Goal: Contribute content: Add original content to the website for others to see

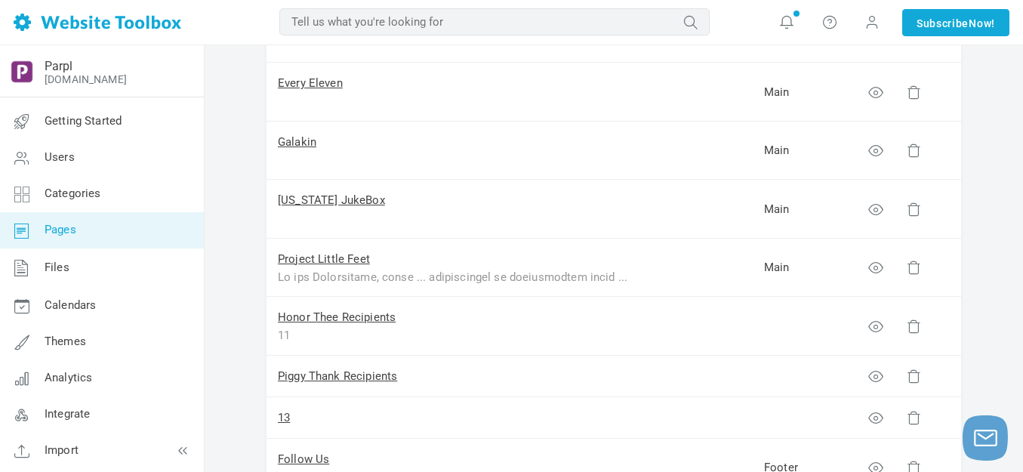
scroll to position [529, 0]
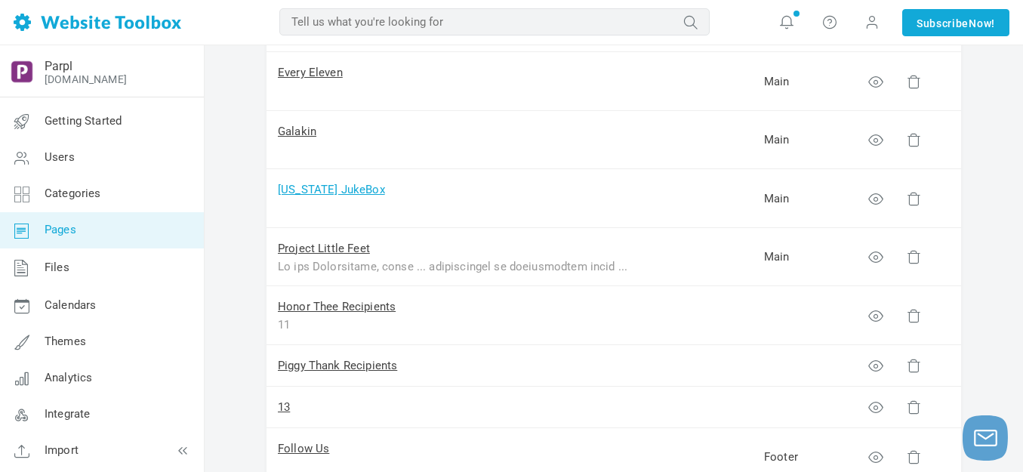
click at [357, 188] on link "[US_STATE] JukeBox" at bounding box center [331, 190] width 107 height 14
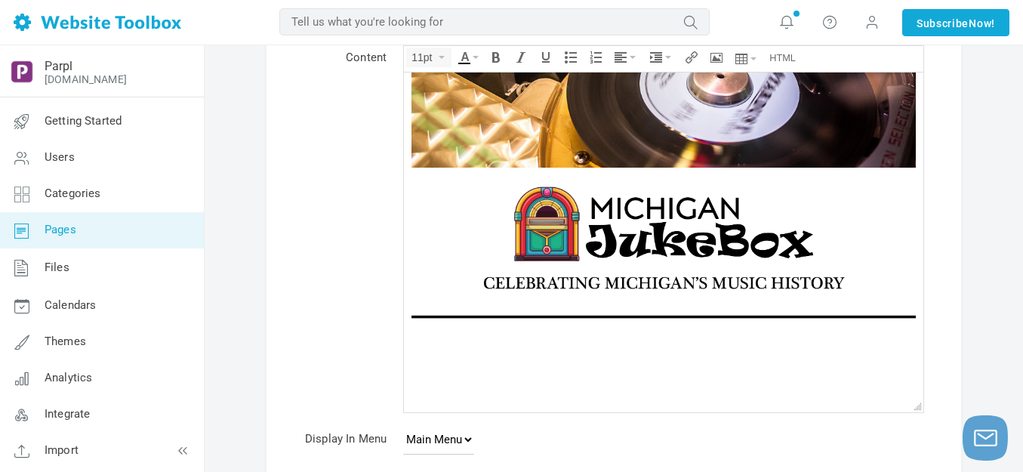
scroll to position [98, 0]
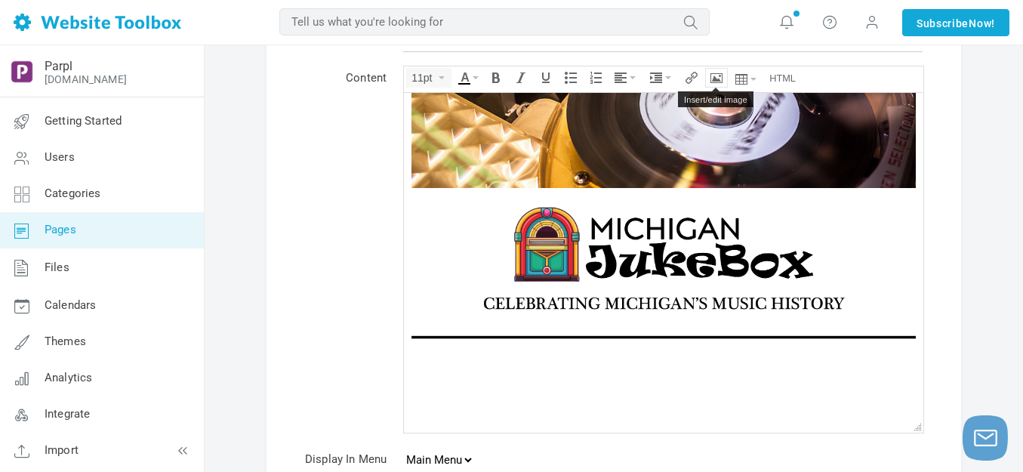
click at [721, 80] on icon "Insert/edit image" at bounding box center [717, 78] width 12 height 12
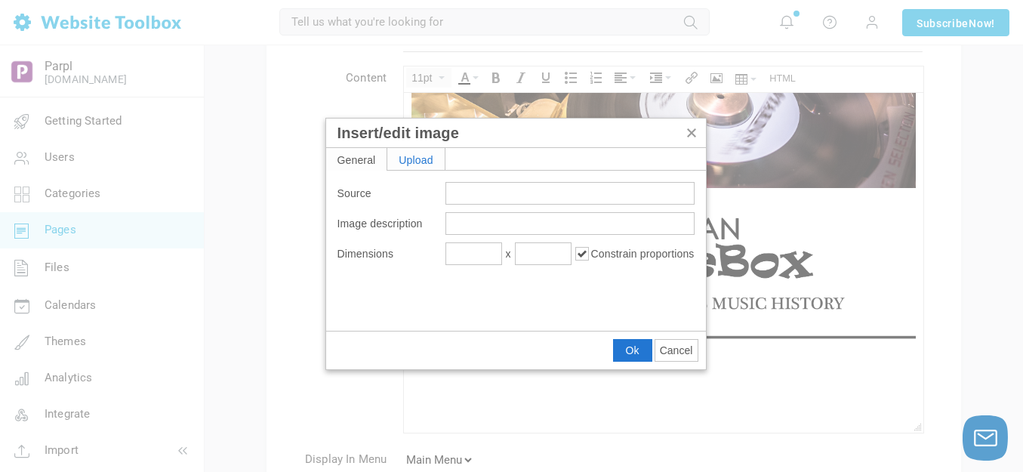
click at [427, 156] on div "Upload" at bounding box center [415, 159] width 57 height 22
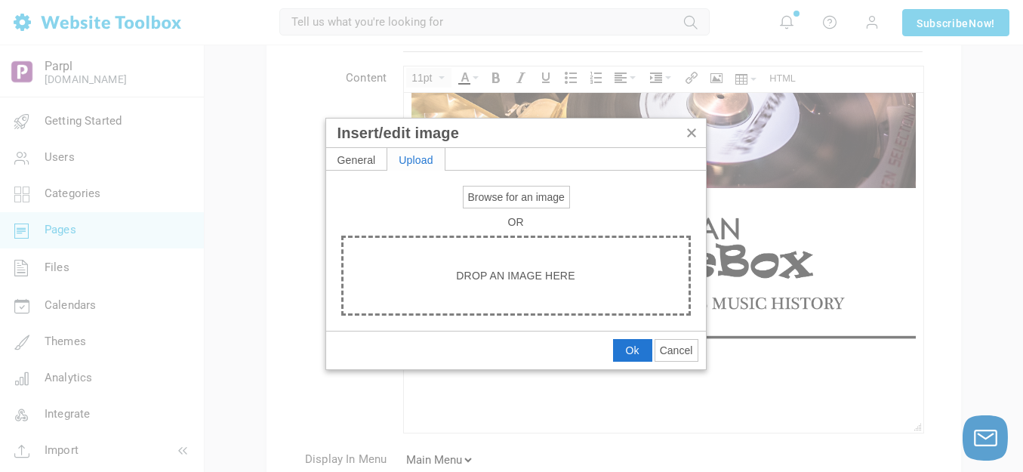
click at [505, 198] on span "Browse for an image" at bounding box center [516, 197] width 97 height 12
type input "C:\fakepath\output-onlinepngtools - 2025-08-25T141704.918.png"
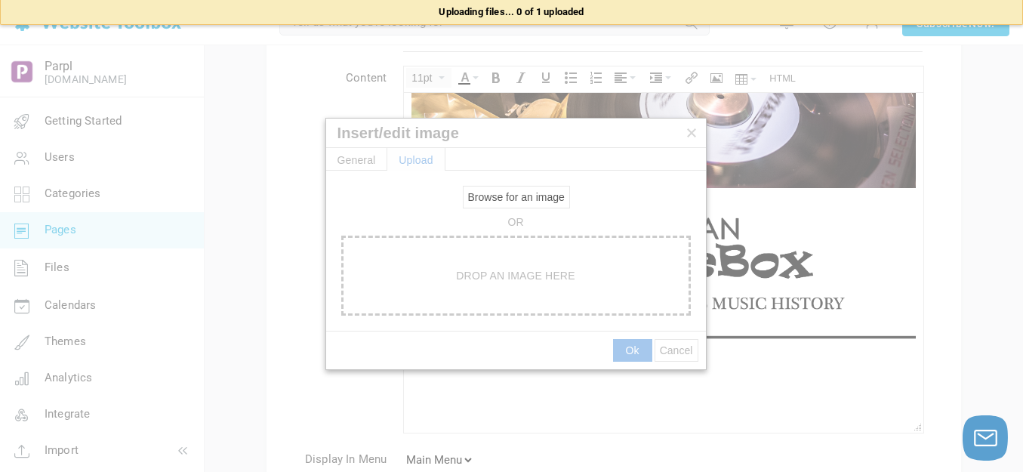
type input "[URL][DOMAIN_NAME]"
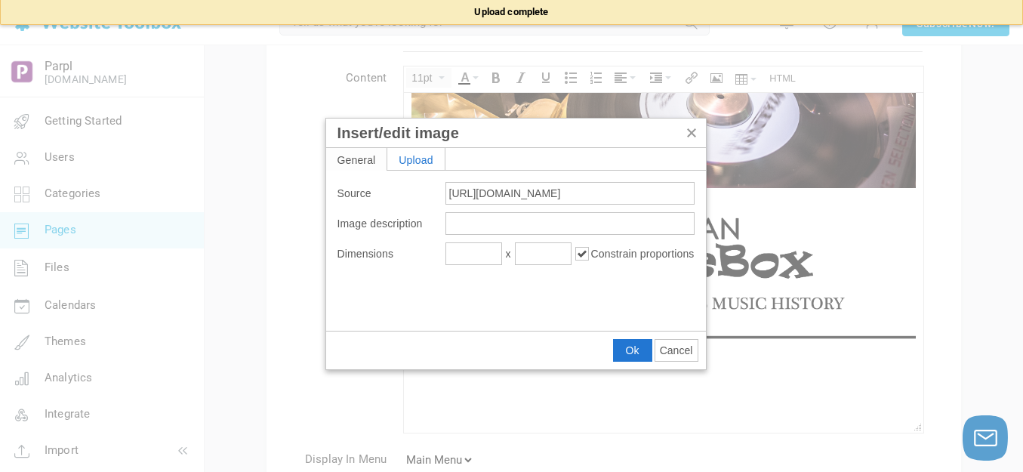
type input "1920"
type input "38"
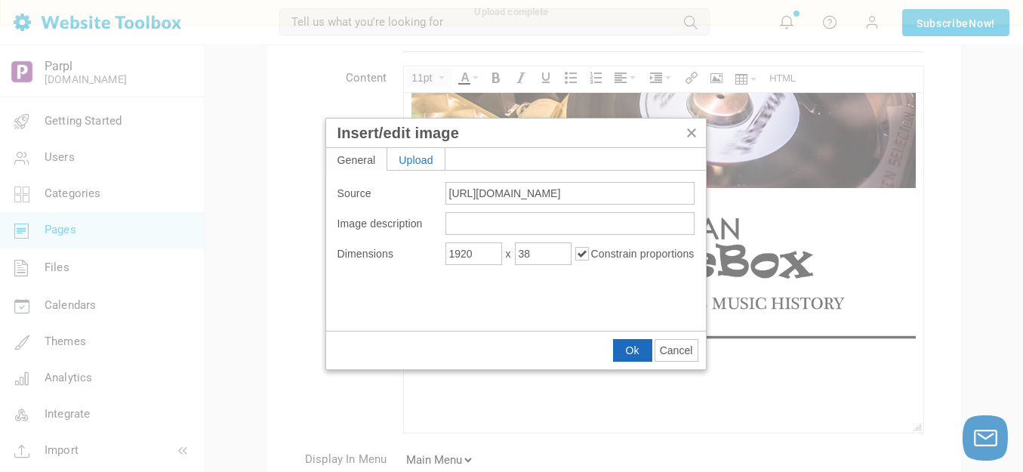
click at [633, 347] on span "Ok" at bounding box center [633, 350] width 14 height 12
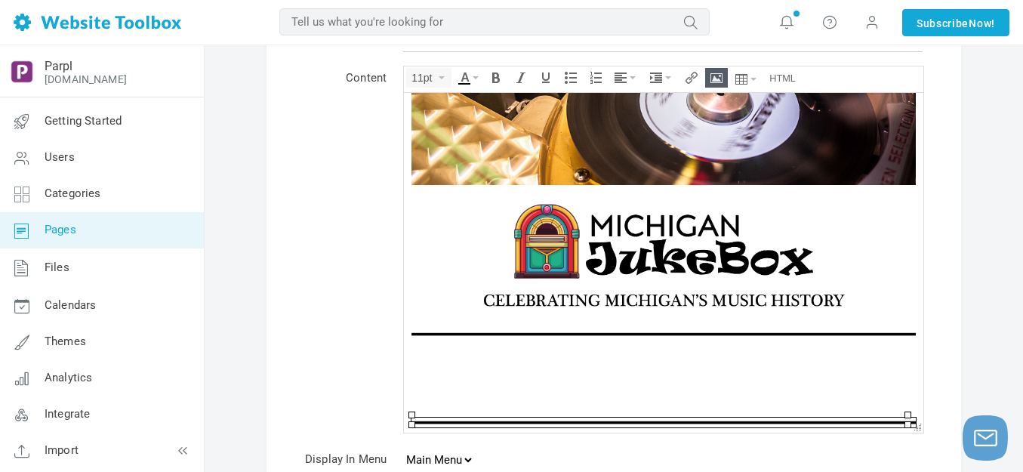
scroll to position [85, 0]
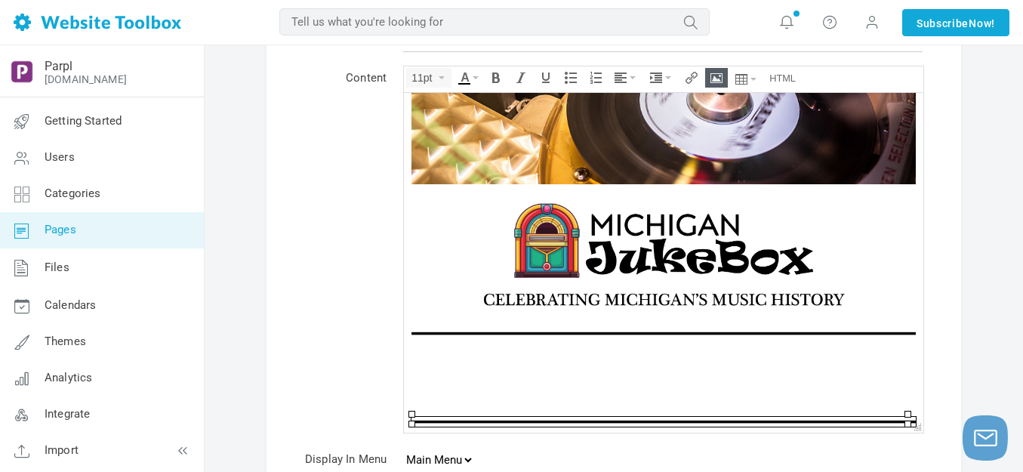
click at [665, 383] on div at bounding box center [664, 390] width 505 height 15
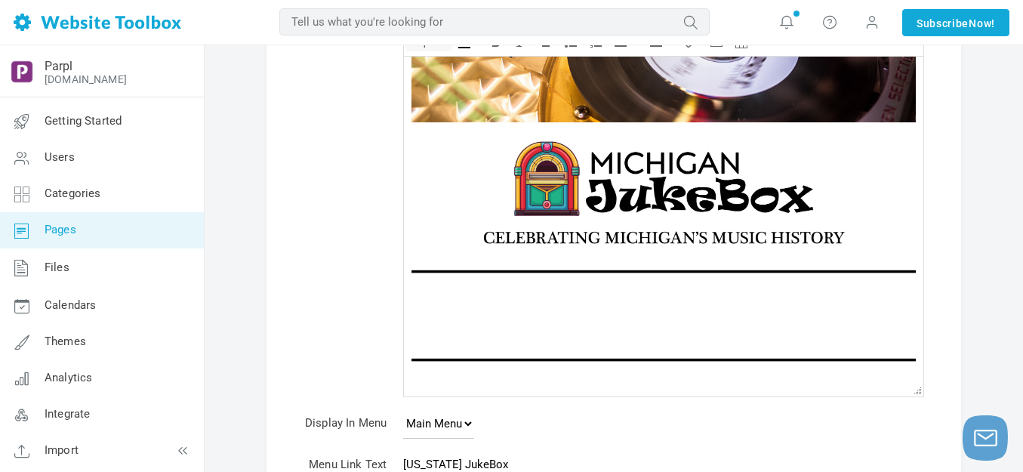
scroll to position [98, 0]
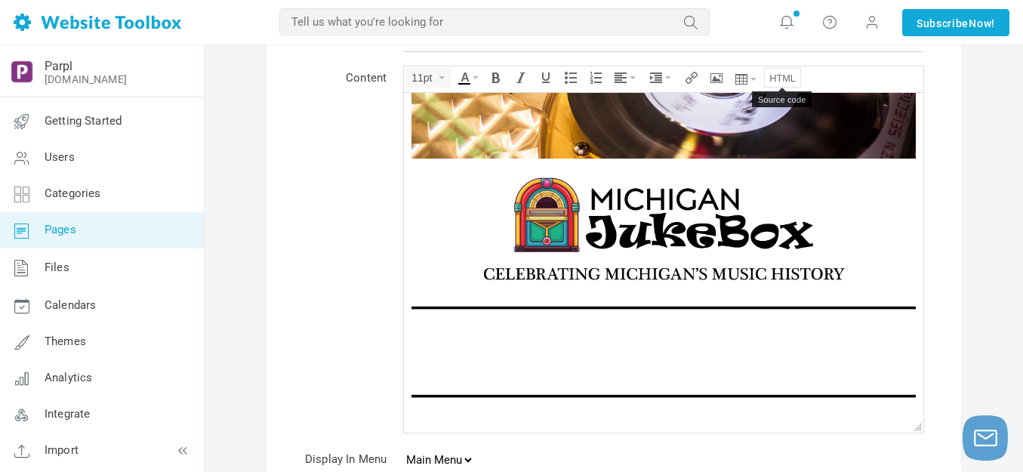
click at [789, 80] on icon "Source code" at bounding box center [783, 78] width 26 height 12
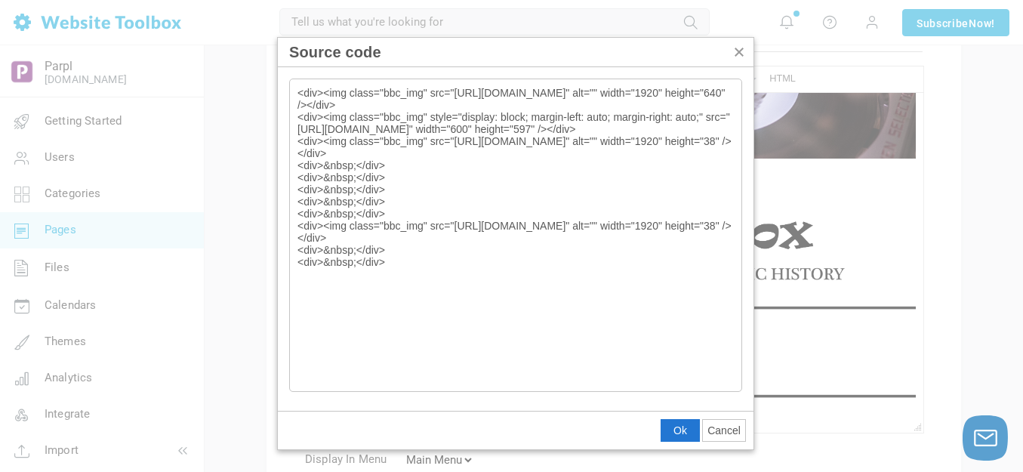
type textarea "<div><img class="bbc_img" src="https://d28lcup14p4e72.cloudfront.net/286758%2F9…"
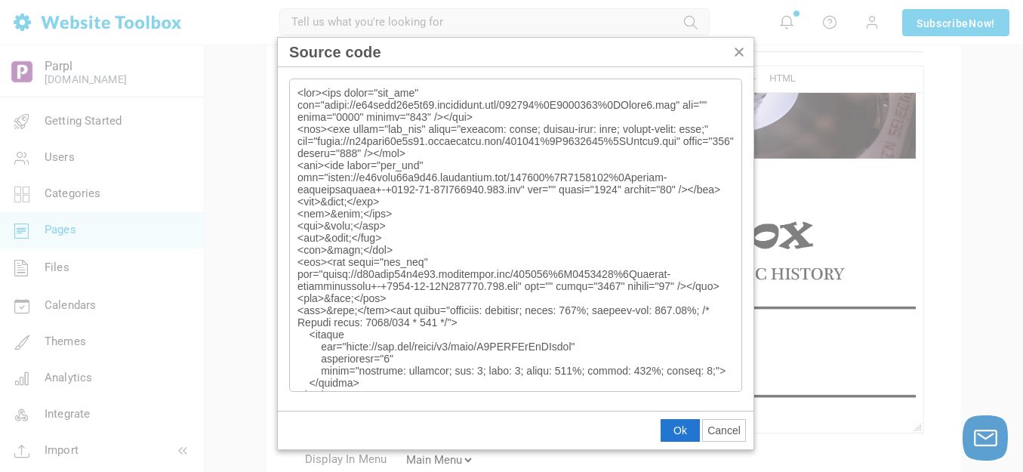
scroll to position [10, 0]
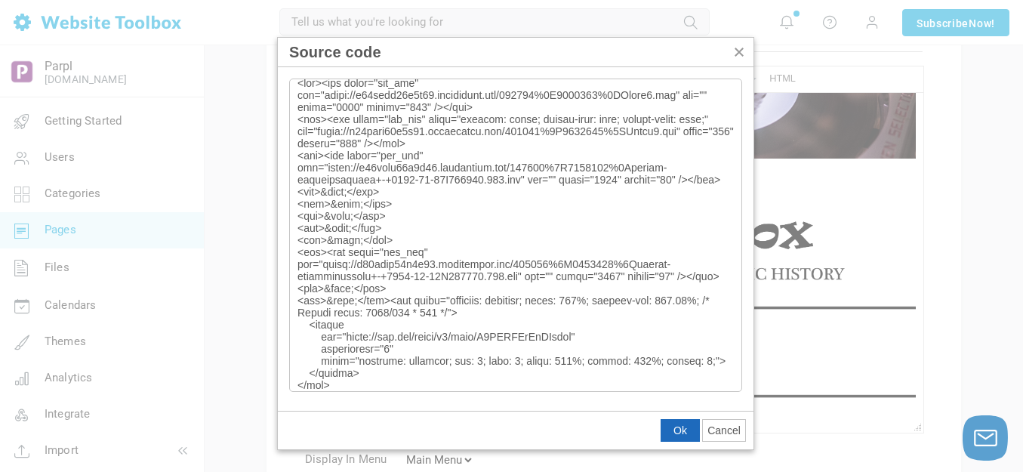
click at [680, 429] on span "Ok" at bounding box center [681, 430] width 14 height 12
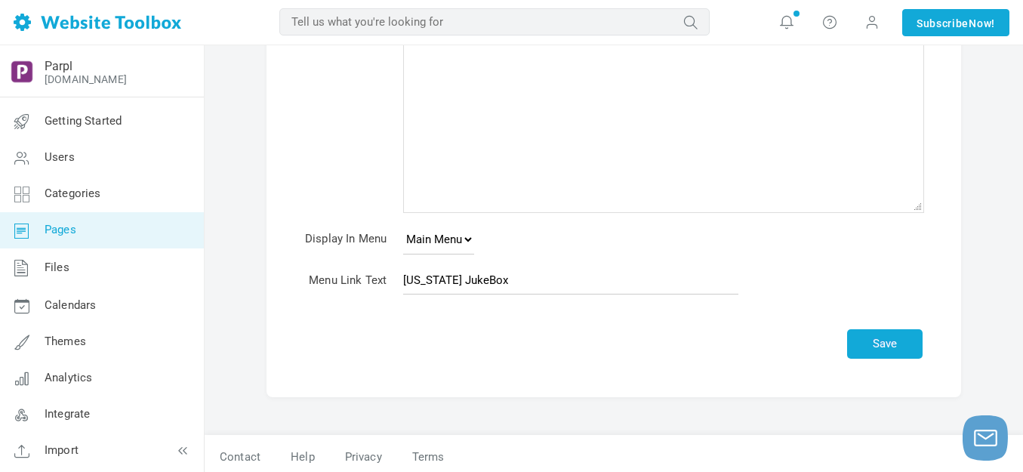
scroll to position [325, 0]
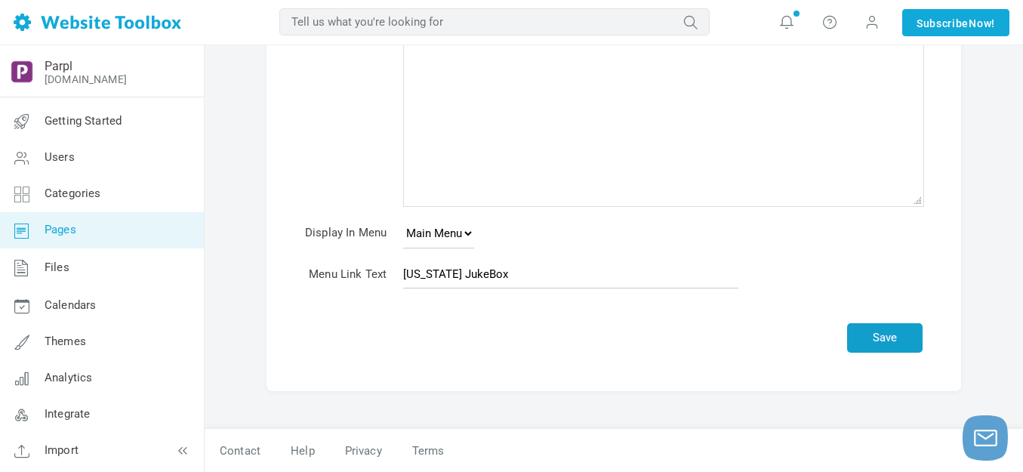
click at [890, 338] on button "Save" at bounding box center [885, 337] width 76 height 29
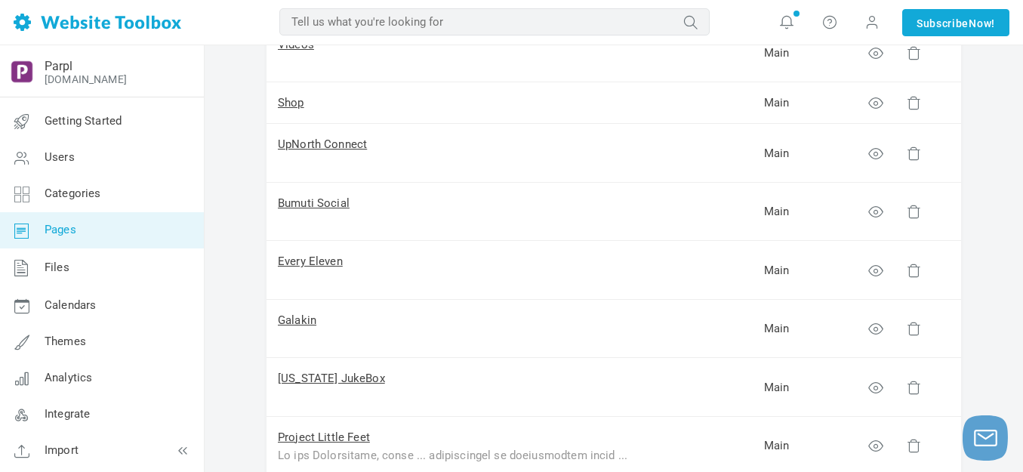
scroll to position [378, 0]
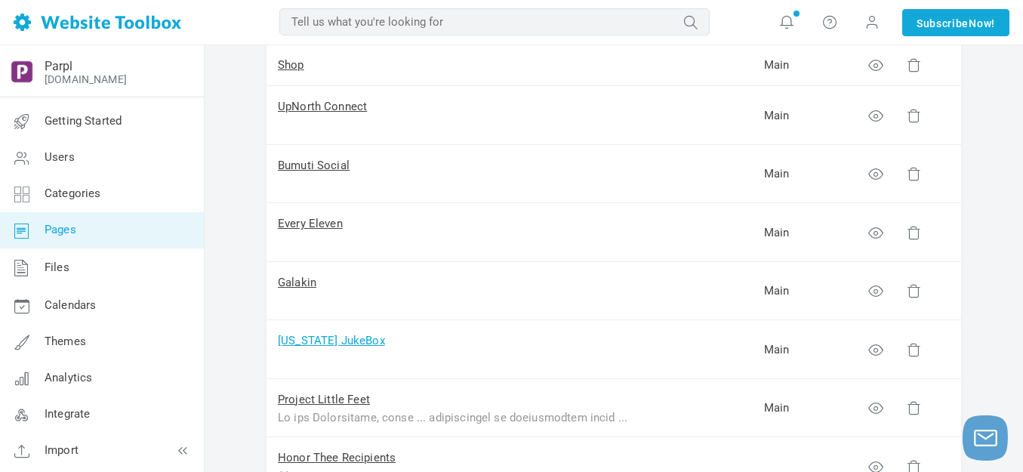
click at [316, 342] on link "[US_STATE] JukeBox" at bounding box center [331, 341] width 107 height 14
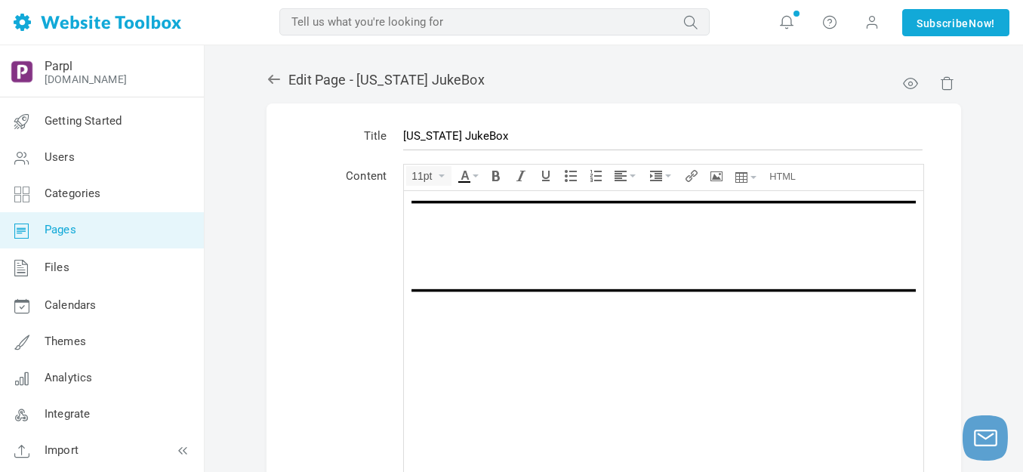
scroll to position [316, 0]
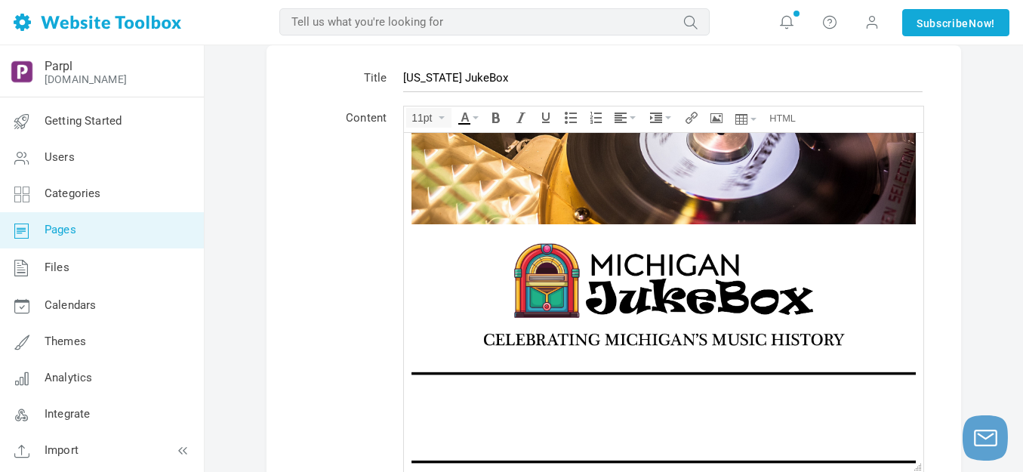
scroll to position [100, 0]
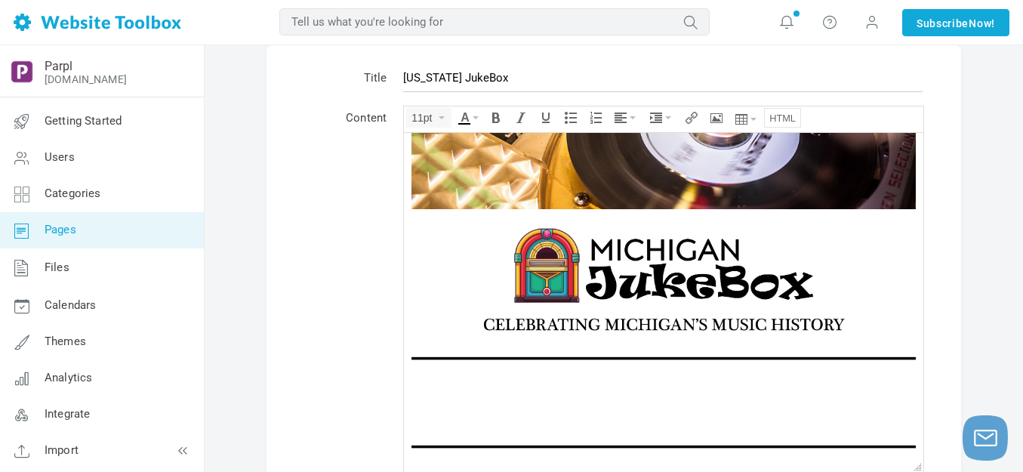
click at [790, 116] on icon "Source code" at bounding box center [783, 118] width 26 height 12
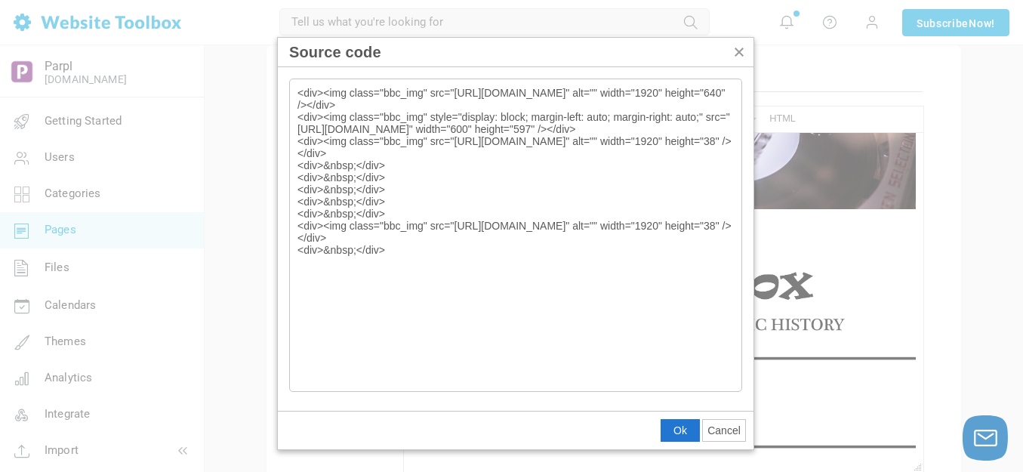
type textarea "<div><img class="bbc_img" src="https://d28lcup14p4e72.cloudfront.net/286758%2F9…"
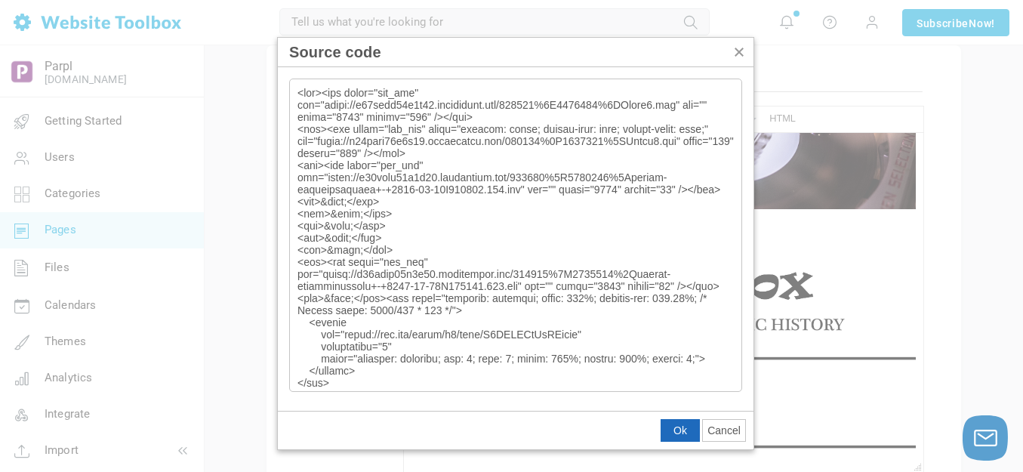
click at [679, 427] on span "Ok" at bounding box center [681, 430] width 14 height 12
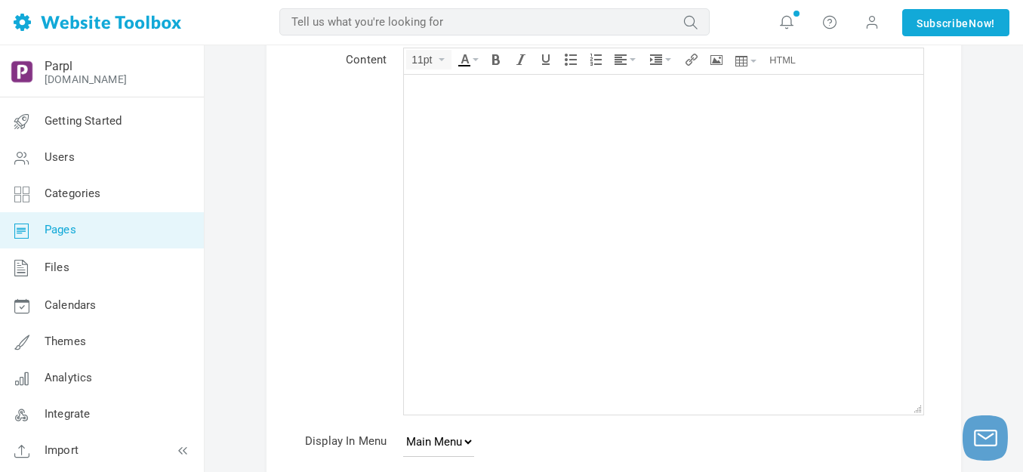
scroll to position [285, 0]
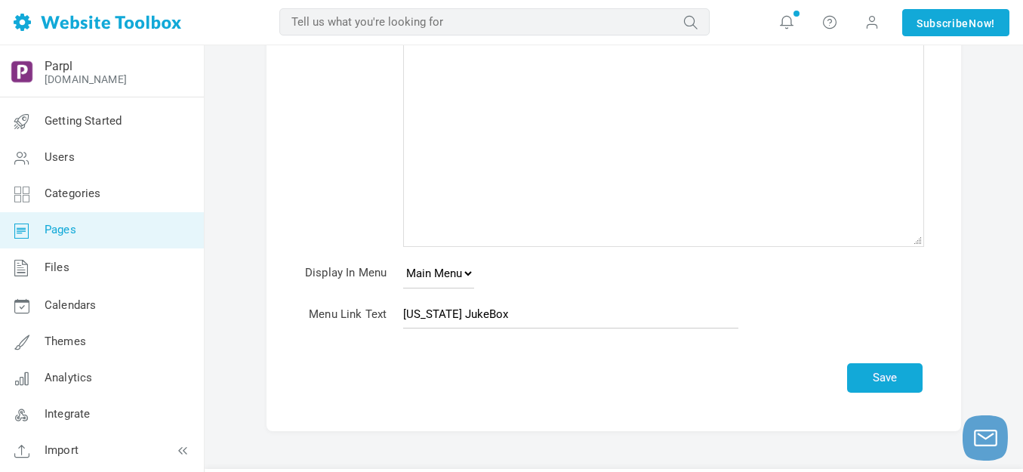
click at [884, 337] on td "Save" at bounding box center [663, 369] width 536 height 64
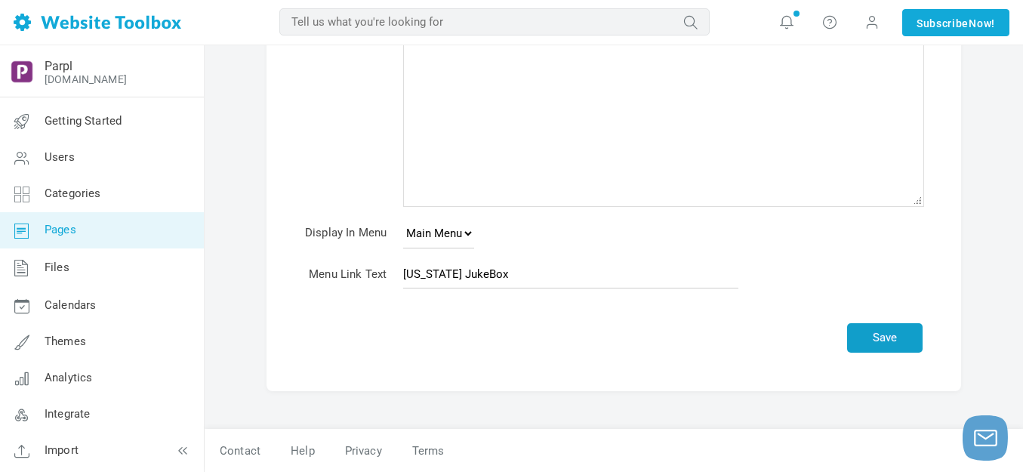
click at [888, 336] on button "Save" at bounding box center [885, 337] width 76 height 29
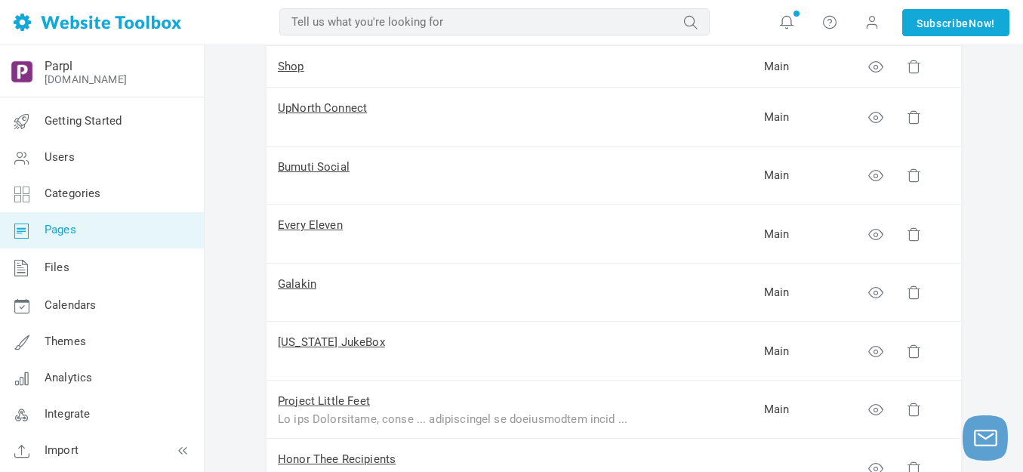
scroll to position [453, 0]
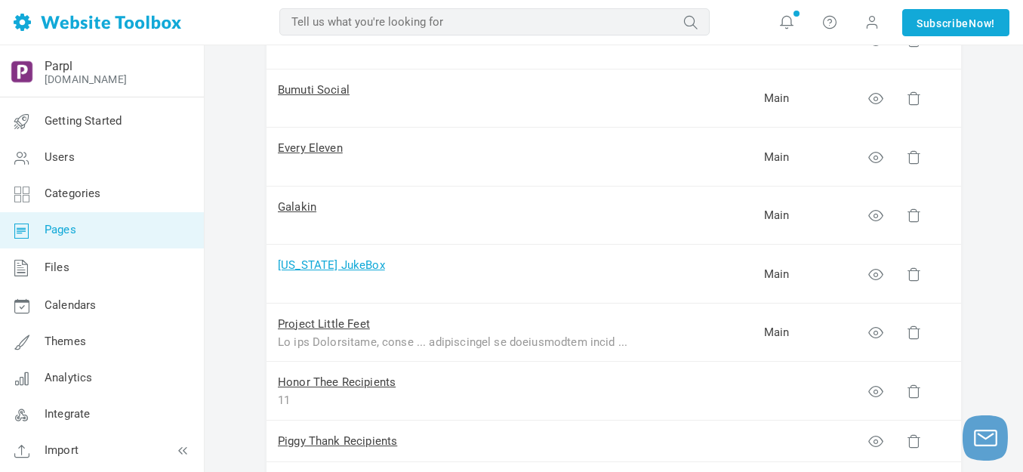
click at [334, 262] on link "[US_STATE] JukeBox" at bounding box center [331, 265] width 107 height 14
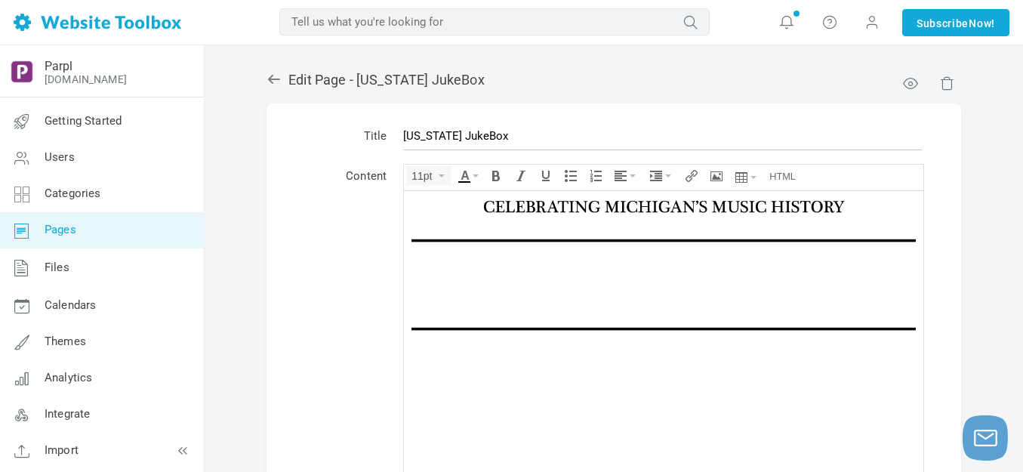
scroll to position [302, 0]
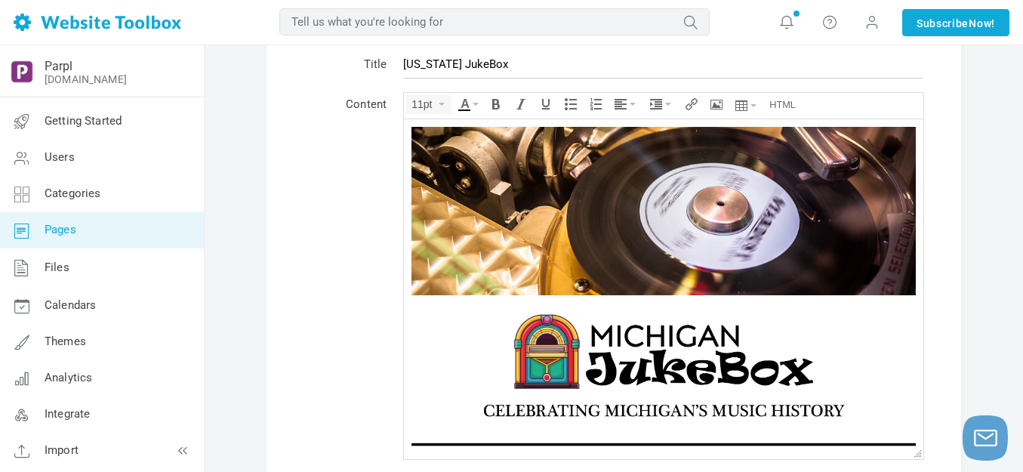
scroll to position [0, 0]
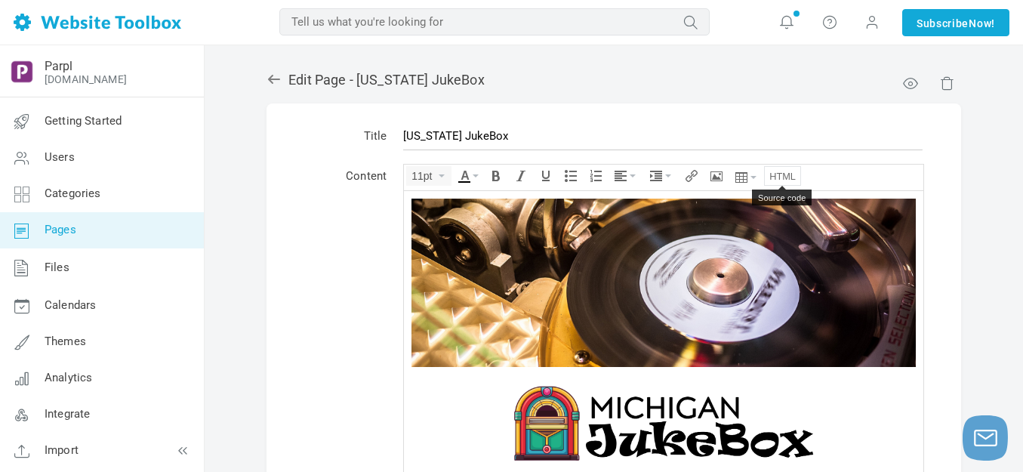
click at [791, 174] on icon "Source code" at bounding box center [783, 176] width 26 height 12
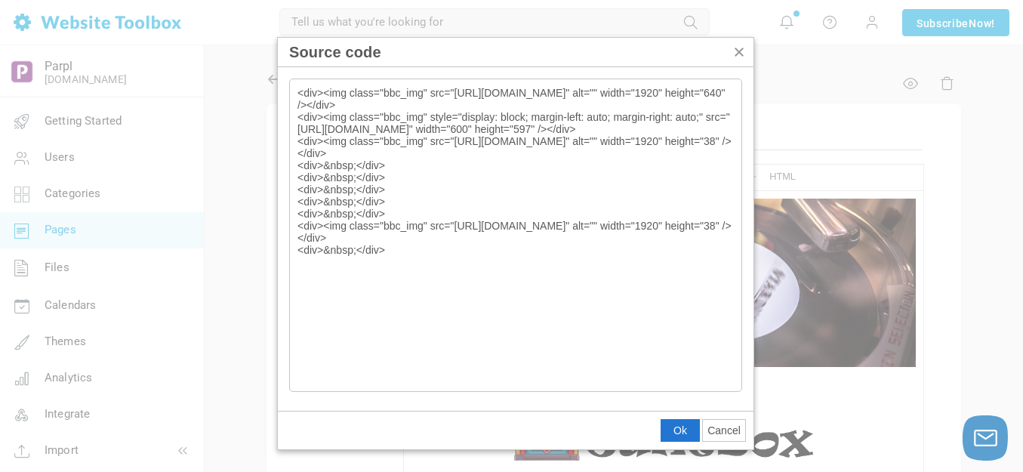
type textarea "<div><img class="bbc_img" src="https://d28lcup14p4e72.cloudfront.net/286758%2F9…"
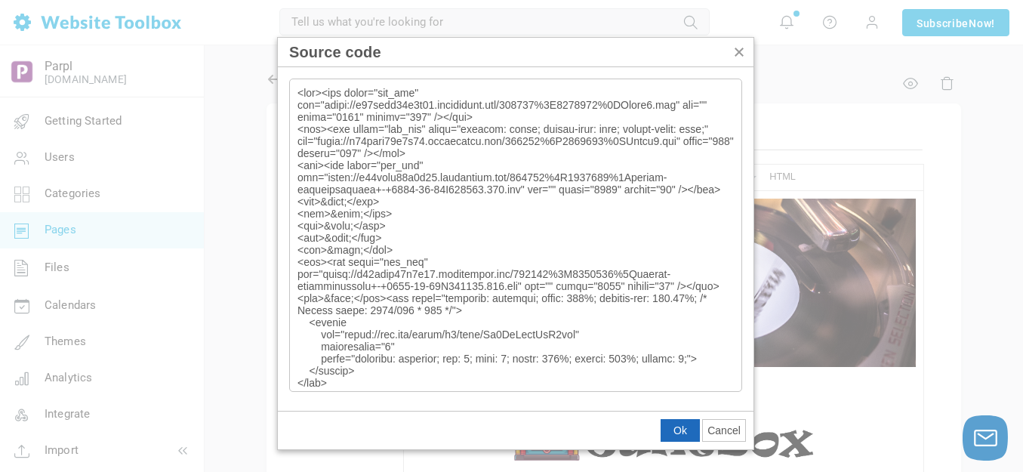
click at [681, 426] on span "Ok" at bounding box center [681, 430] width 14 height 12
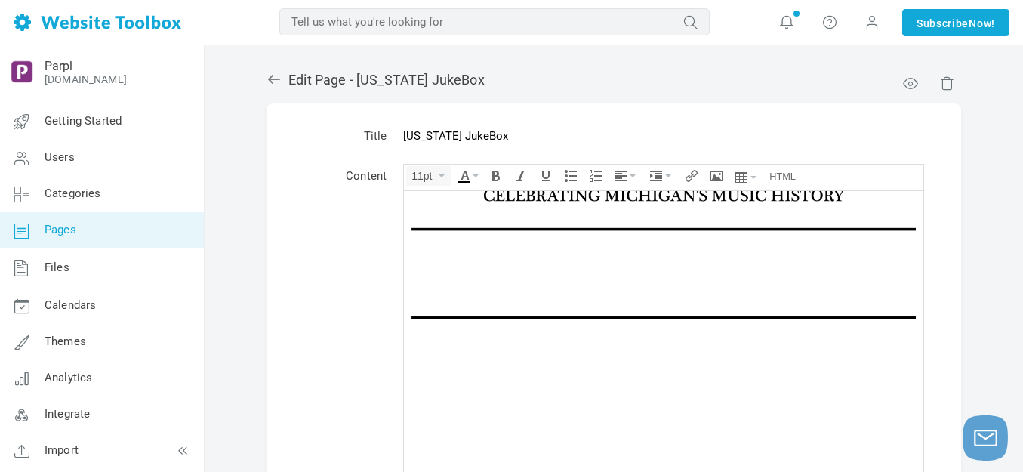
scroll to position [302, 0]
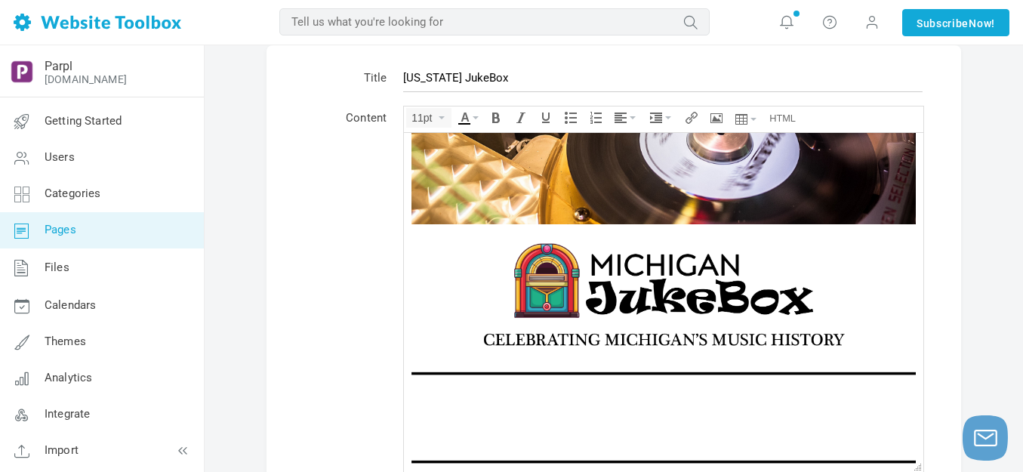
scroll to position [100, 0]
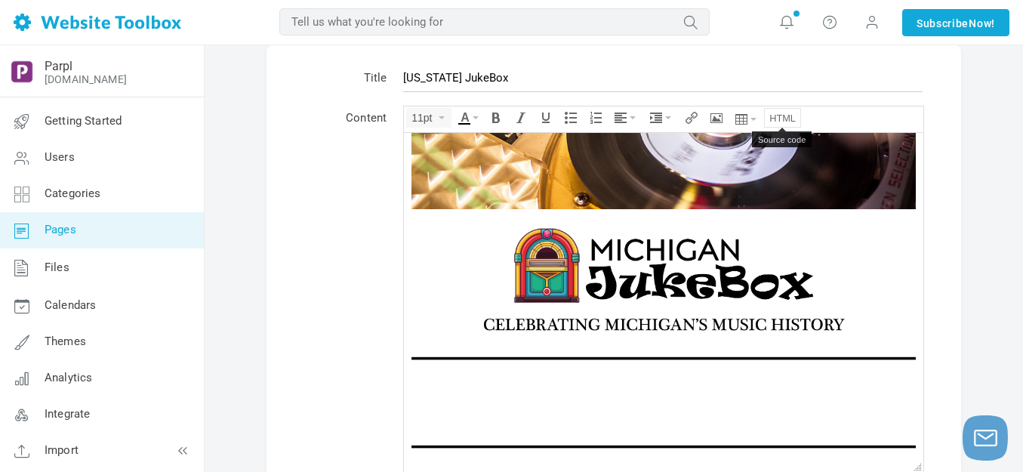
click at [790, 113] on icon "Source code" at bounding box center [783, 118] width 26 height 12
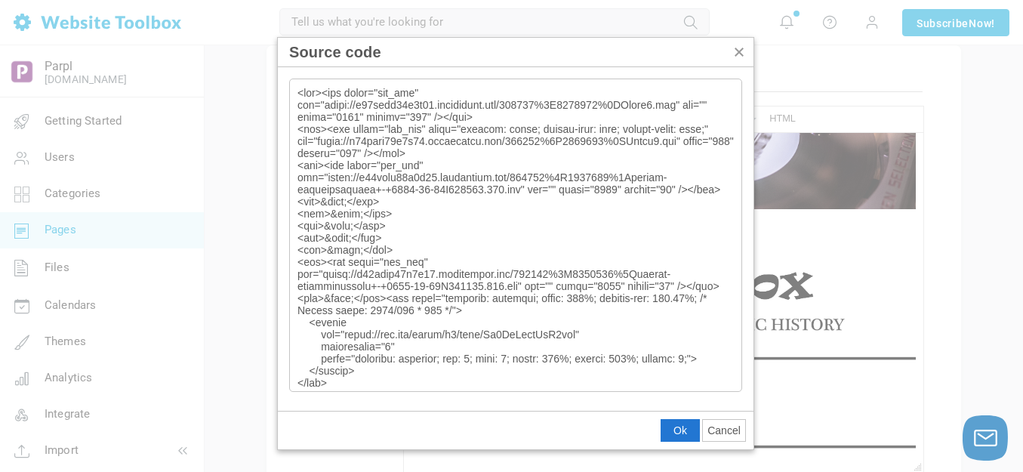
type textarea "<div><img class="bbc_img" src="https://d28lcup14p4e72.cloudfront.net/286758%2F9…"
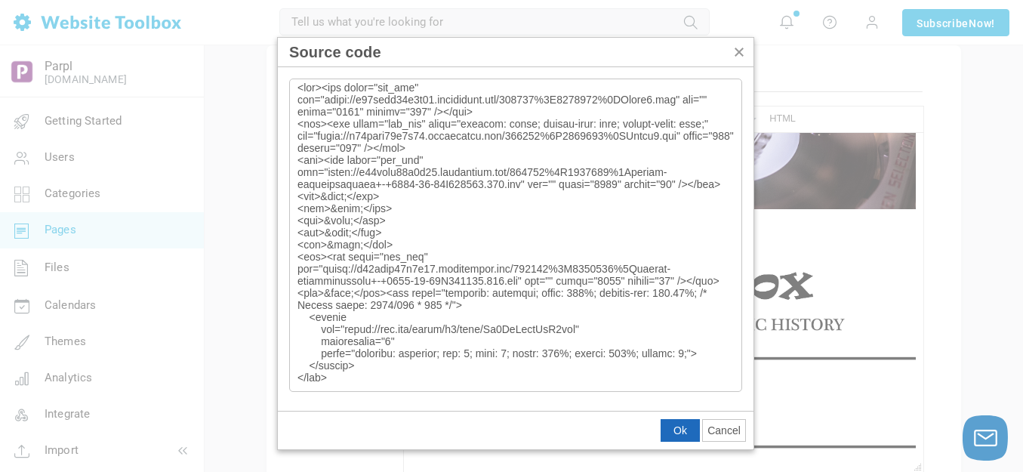
click at [674, 433] on span "Ok" at bounding box center [681, 430] width 14 height 12
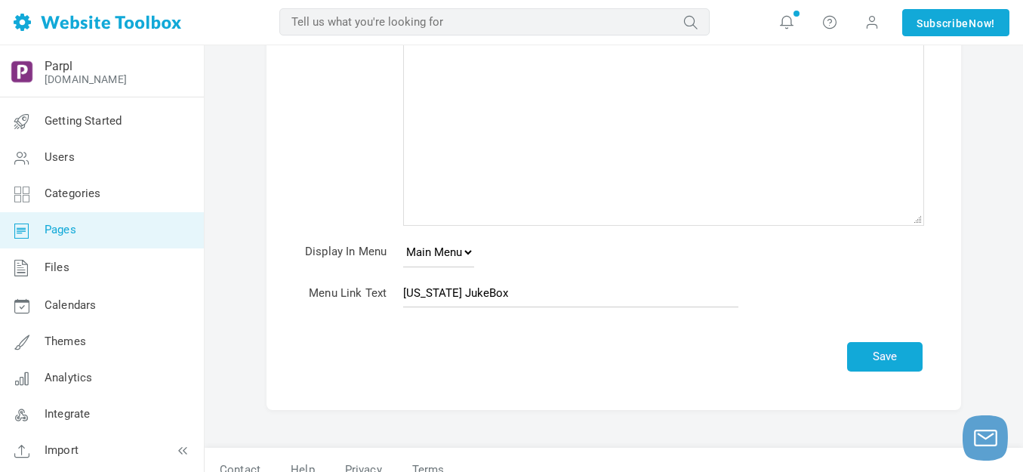
scroll to position [325, 0]
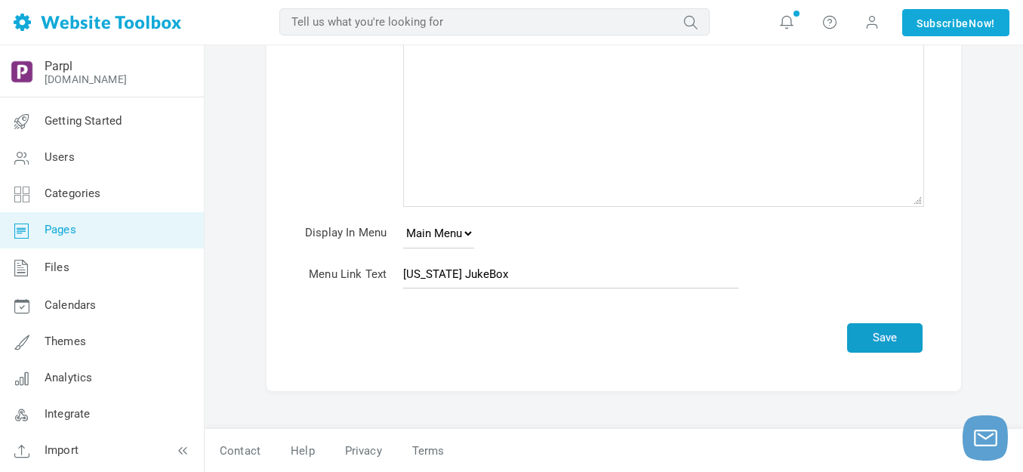
click at [893, 333] on button "Save" at bounding box center [885, 337] width 76 height 29
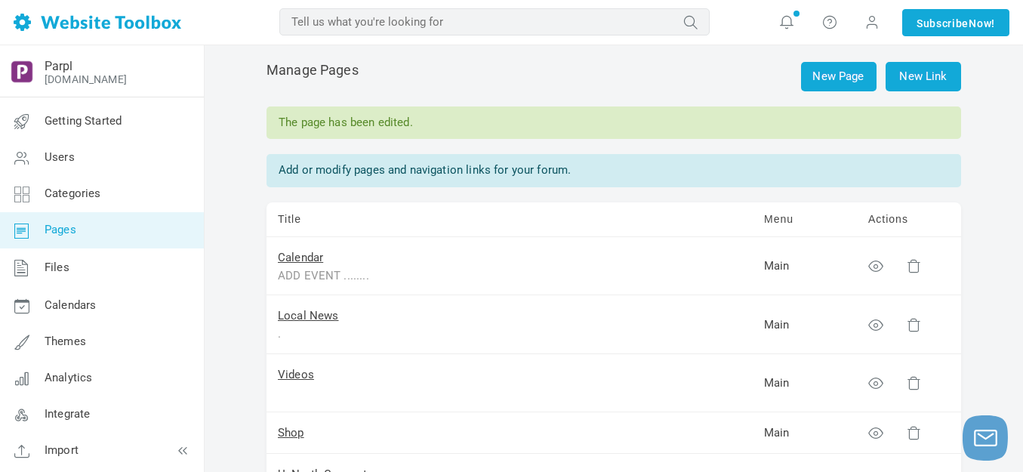
scroll to position [76, 0]
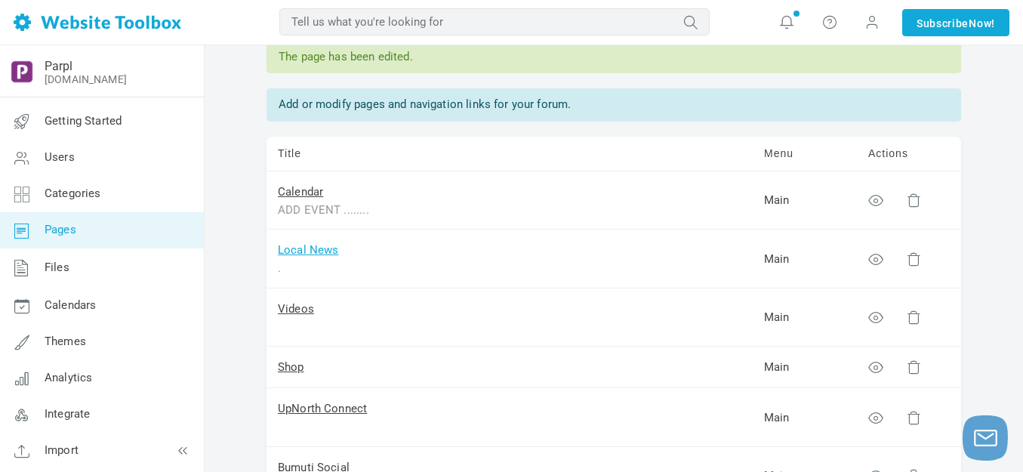
click at [322, 250] on link "Local News" at bounding box center [308, 250] width 61 height 14
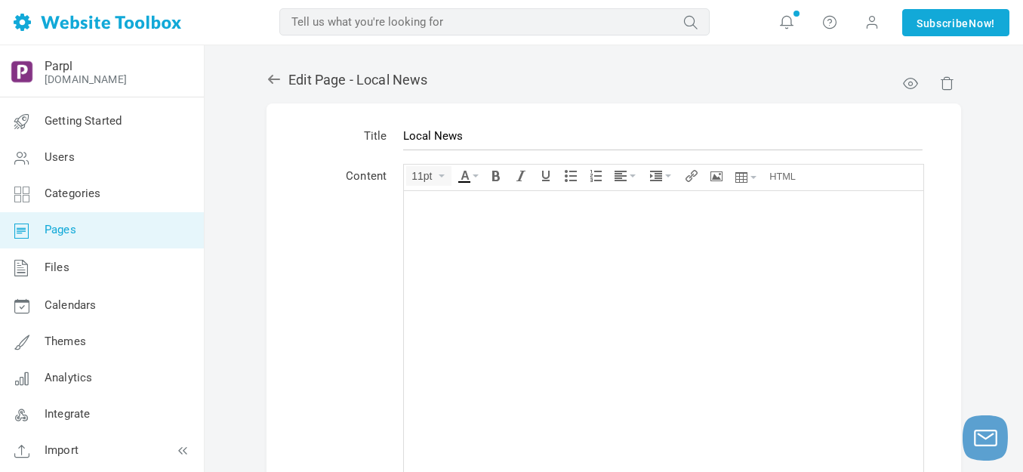
click at [501, 205] on div "." at bounding box center [664, 205] width 505 height 15
click at [496, 204] on div "." at bounding box center [664, 205] width 505 height 15
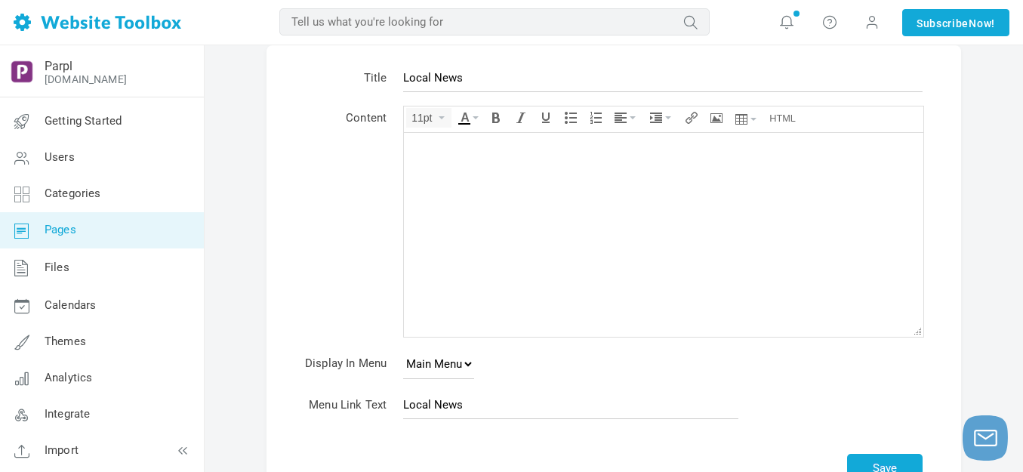
click at [498, 204] on body "﻿" at bounding box center [664, 234] width 520 height 204
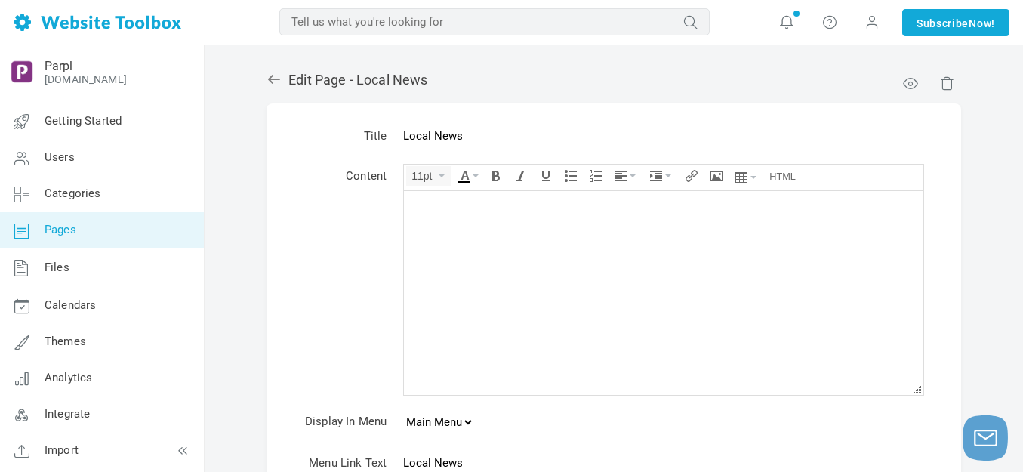
click at [498, 204] on div "﻿" at bounding box center [664, 205] width 505 height 15
click at [781, 171] on icon "Source code" at bounding box center [783, 176] width 26 height 12
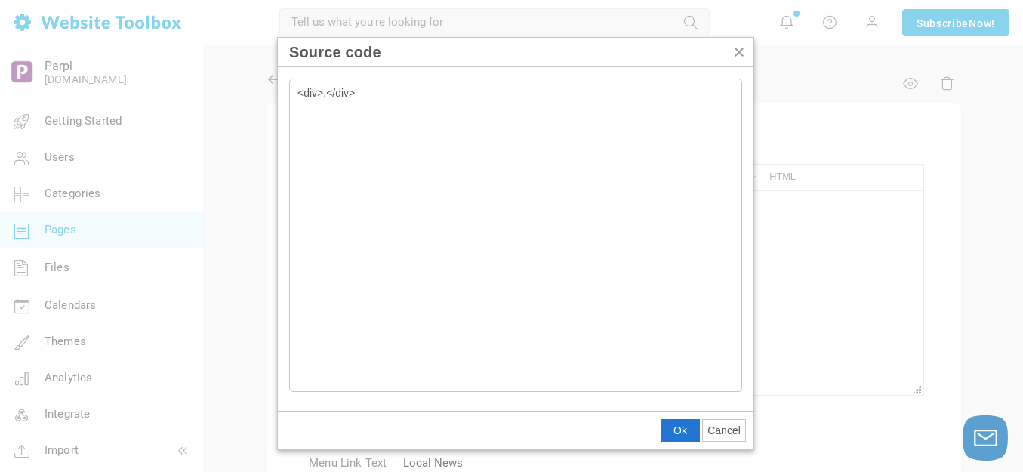
type textarea "<div>.</div><div style="position: relative; width: 100%; padding-top: 177.78%; …"
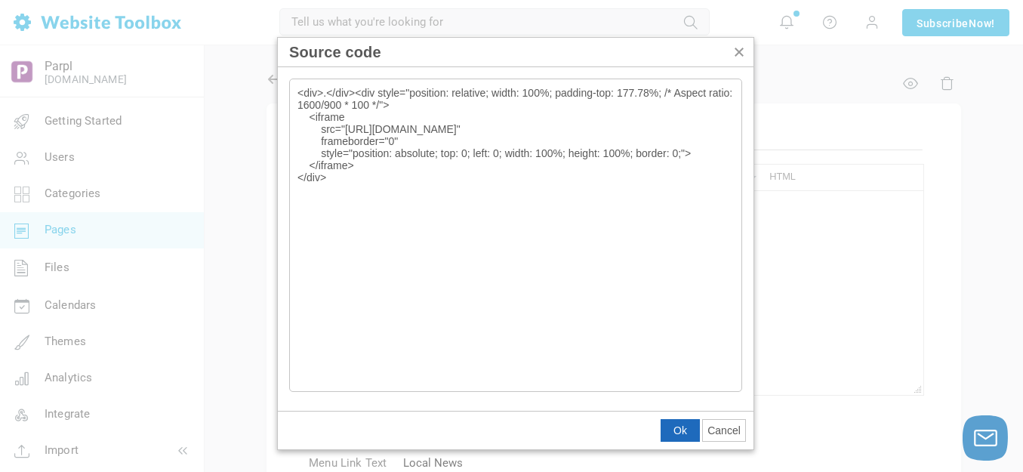
click at [680, 427] on span "Ok" at bounding box center [681, 430] width 14 height 12
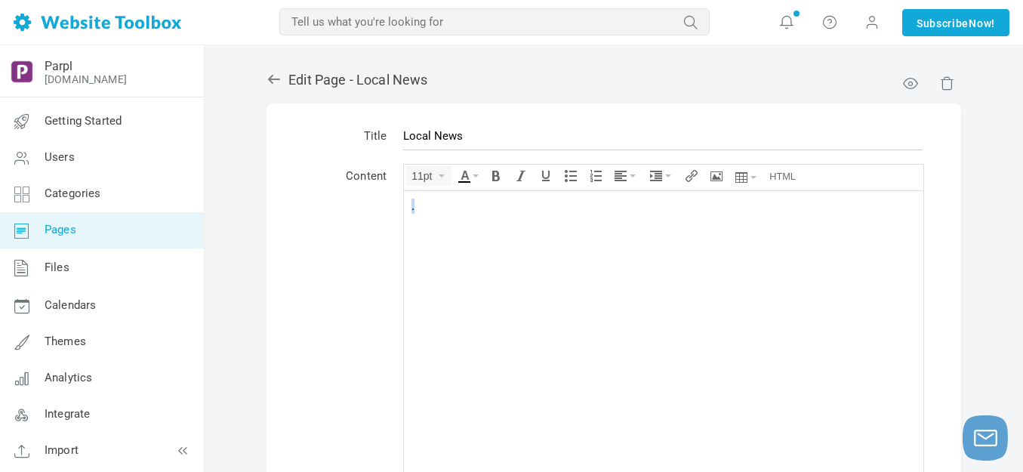
drag, startPoint x: 428, startPoint y: 203, endPoint x: 804, endPoint y: 393, distance: 420.5
click at [476, 174] on icon "Text color" at bounding box center [476, 175] width 6 height 3
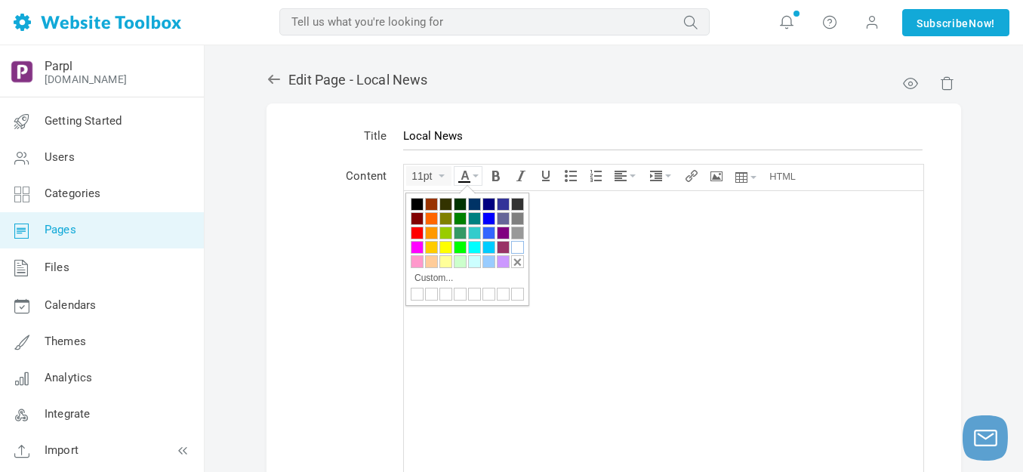
click at [515, 246] on div at bounding box center [517, 247] width 13 height 13
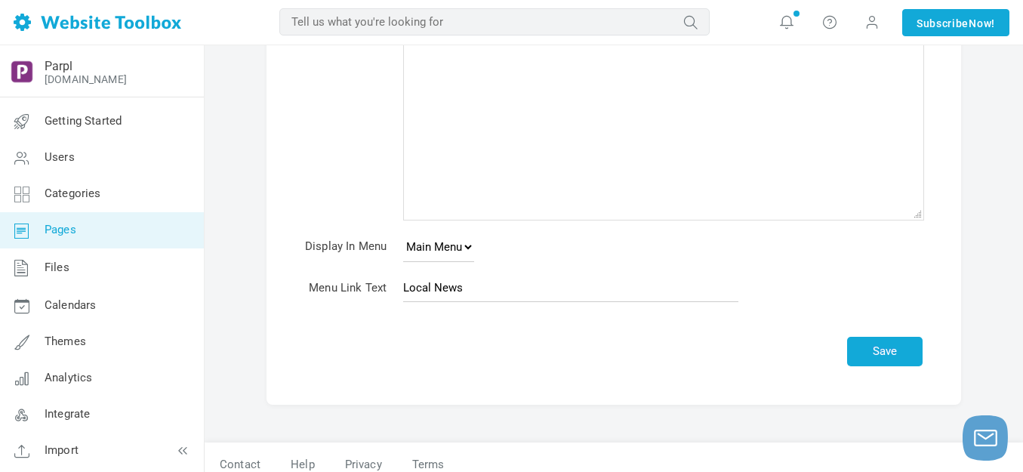
scroll to position [325, 0]
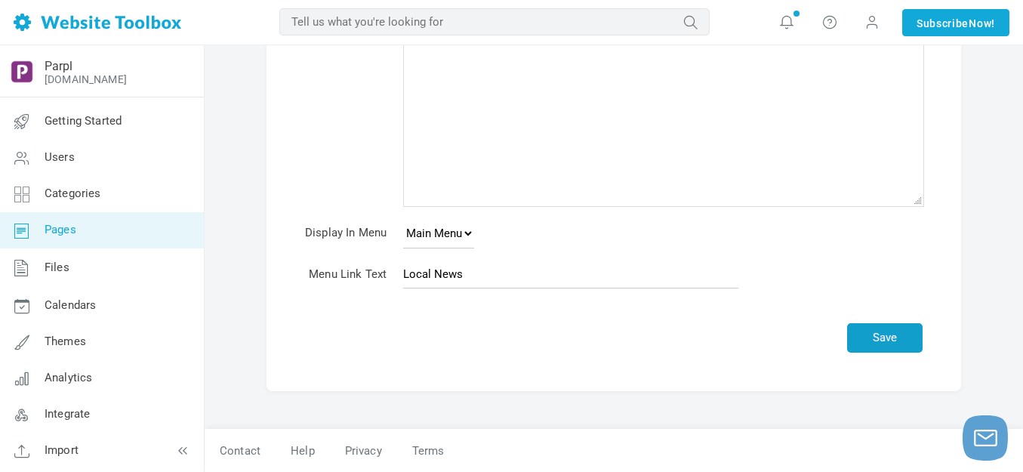
click at [893, 332] on button "Save" at bounding box center [885, 337] width 76 height 29
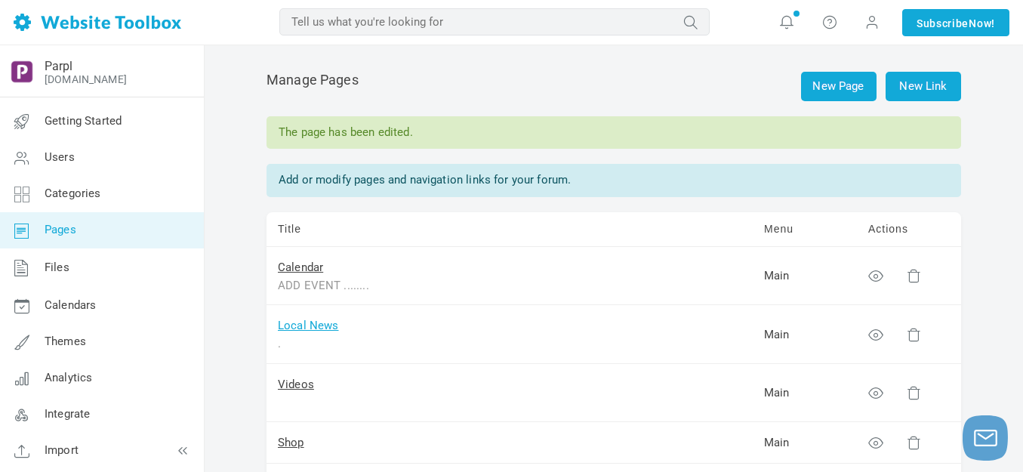
click at [319, 323] on link "Local News" at bounding box center [308, 326] width 61 height 14
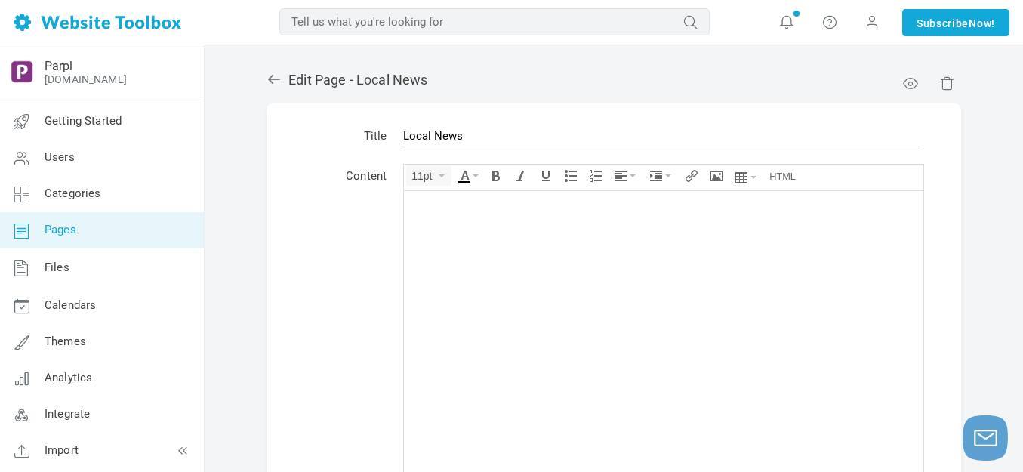
click at [547, 201] on div "." at bounding box center [664, 205] width 505 height 15
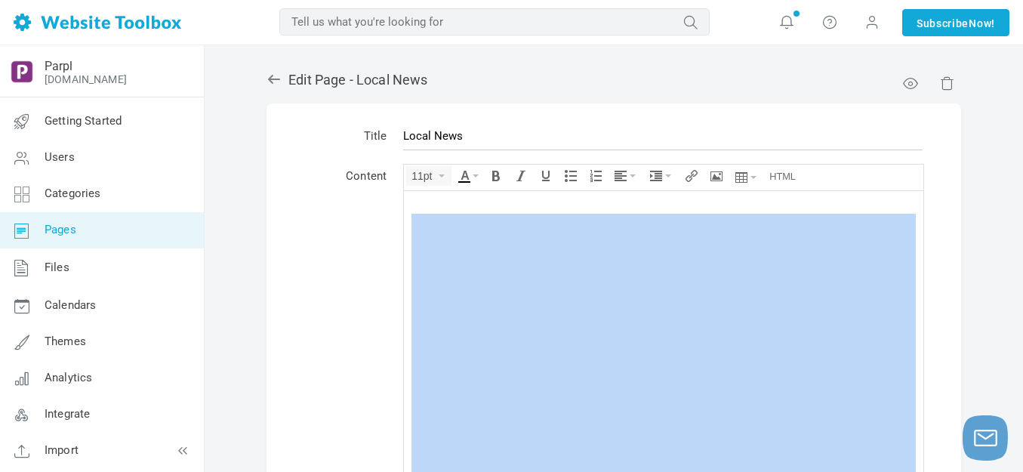
click at [547, 201] on div "." at bounding box center [664, 205] width 505 height 15
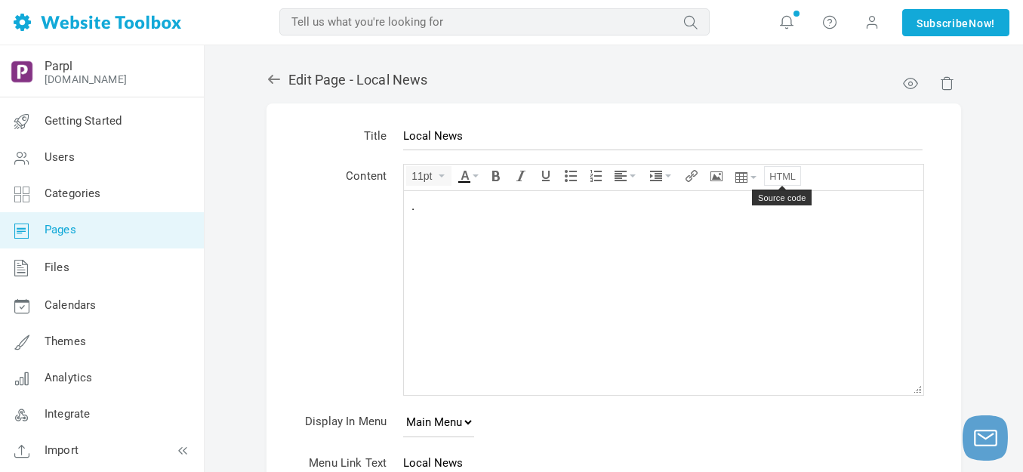
click at [780, 173] on icon "Source code" at bounding box center [783, 176] width 26 height 12
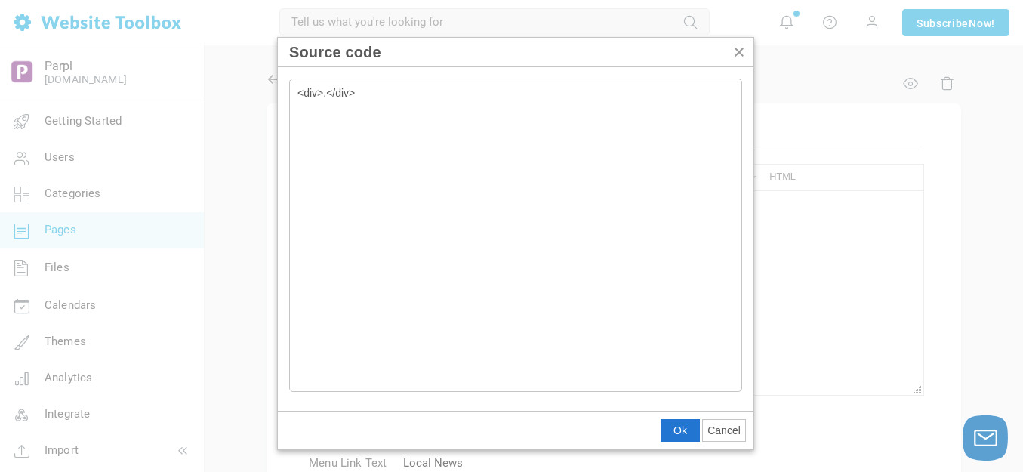
type textarea "<div>.</div><rssapp-list id="_nFXJJ4JbJXljP4di"></rssapp-list><script src="http…"
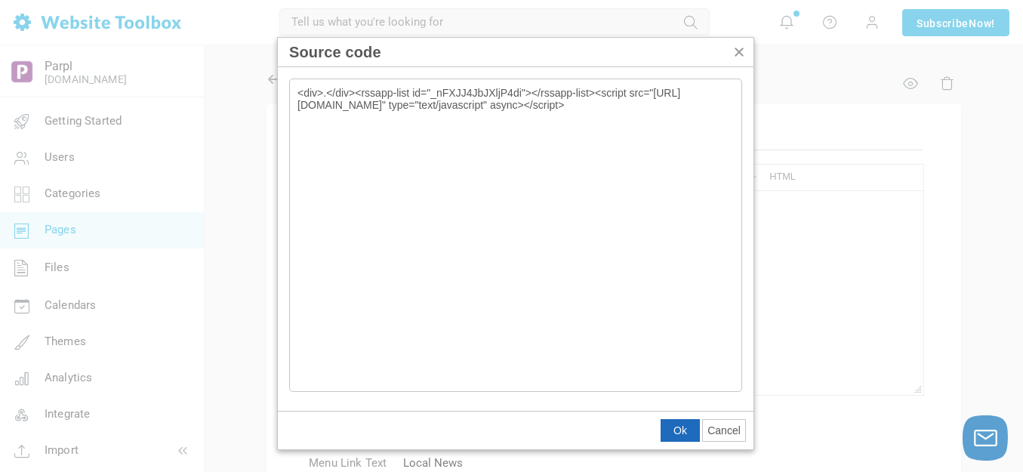
drag, startPoint x: 676, startPoint y: 431, endPoint x: 188, endPoint y: 104, distance: 587.4
click at [676, 431] on span "Ok" at bounding box center [681, 430] width 14 height 12
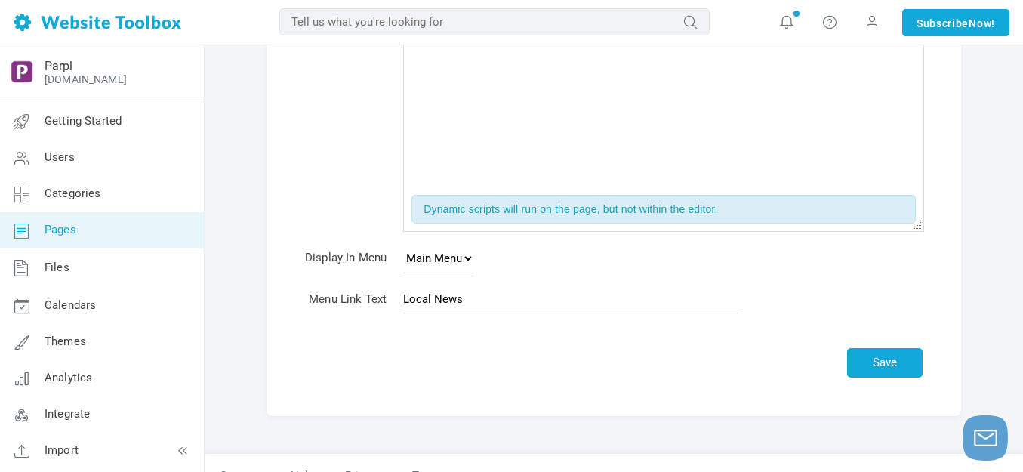
scroll to position [233, 0]
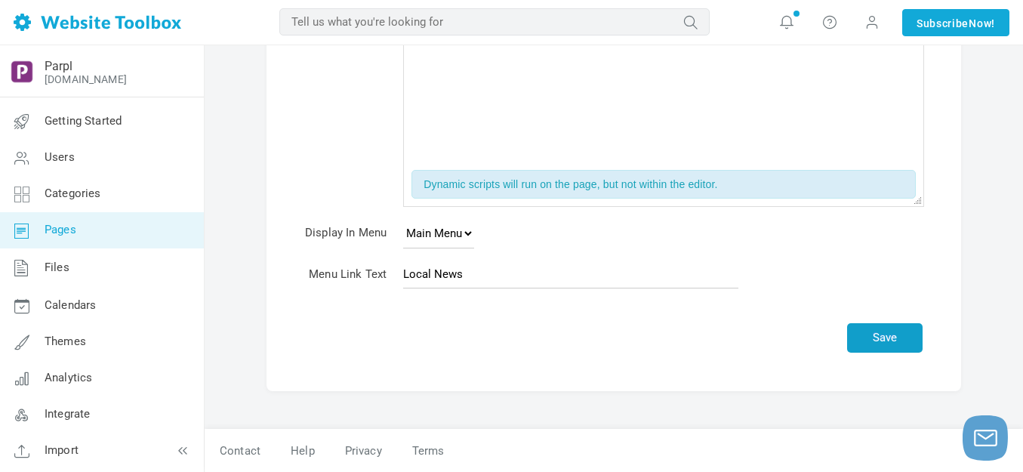
click at [881, 333] on button "Save" at bounding box center [885, 337] width 76 height 29
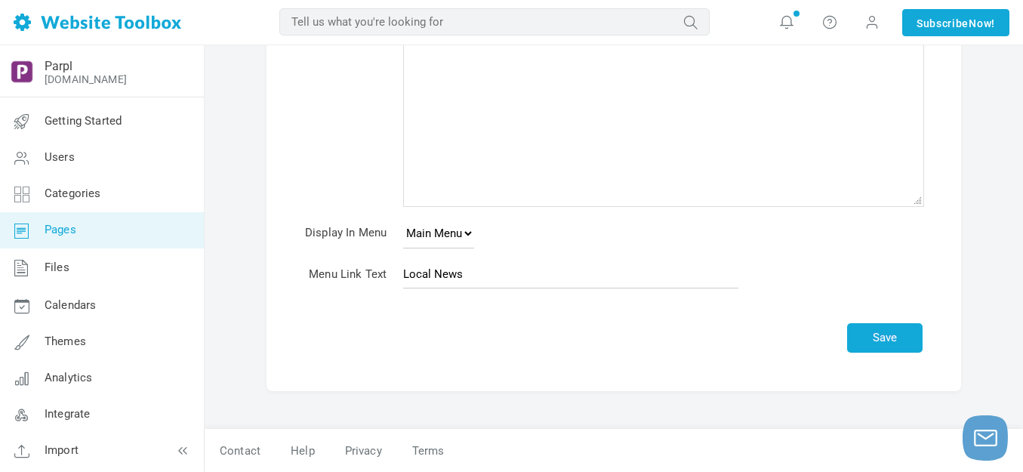
scroll to position [189, 0]
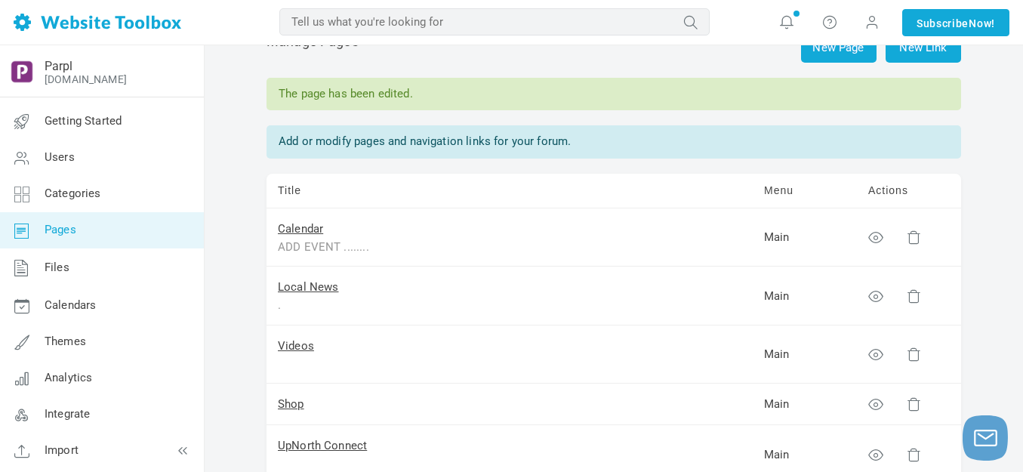
scroll to position [76, 0]
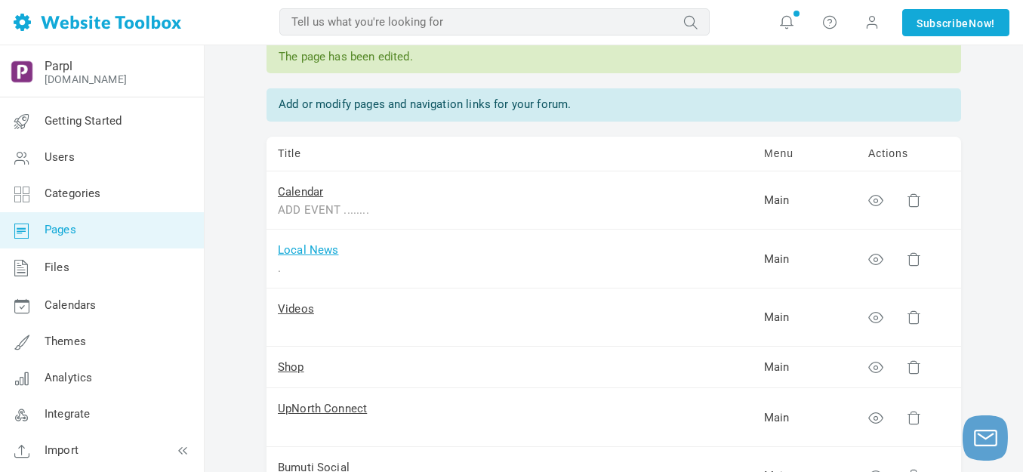
click at [327, 247] on link "Local News" at bounding box center [308, 250] width 61 height 14
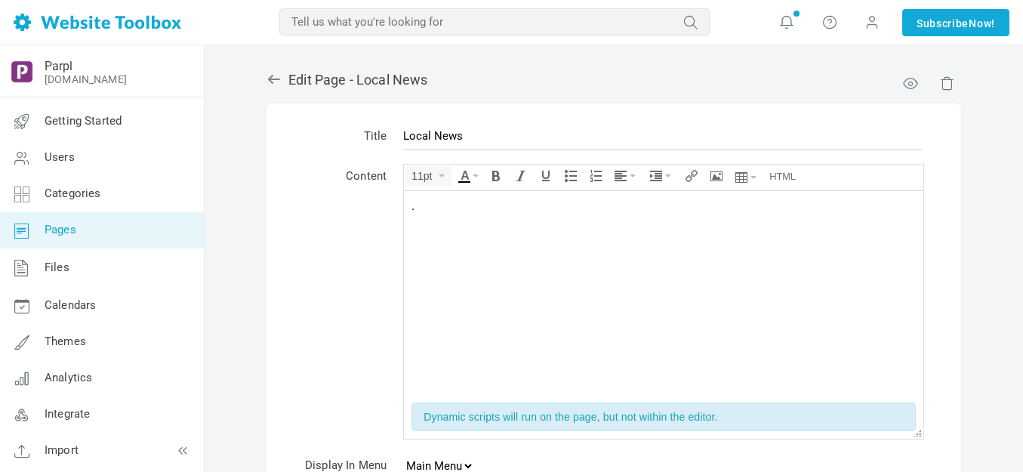
click at [531, 200] on div "." at bounding box center [664, 205] width 505 height 15
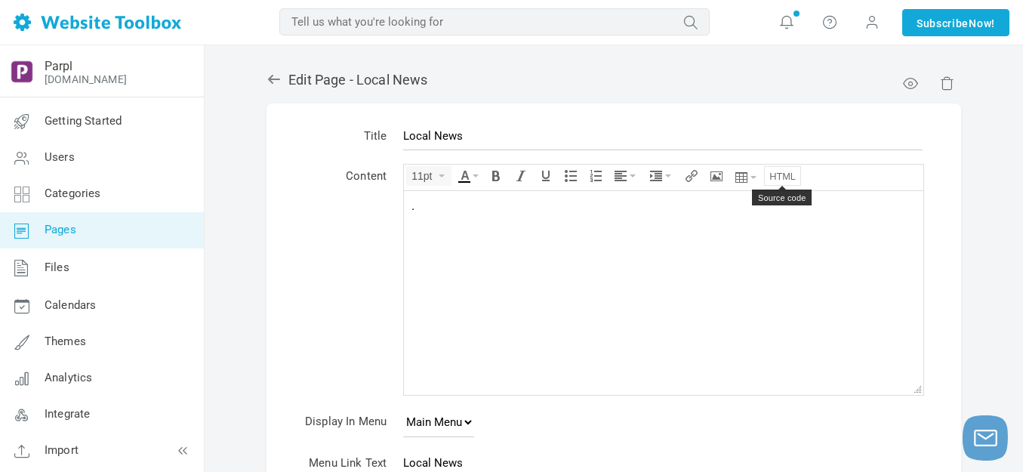
click at [789, 175] on icon "Source code" at bounding box center [783, 176] width 26 height 12
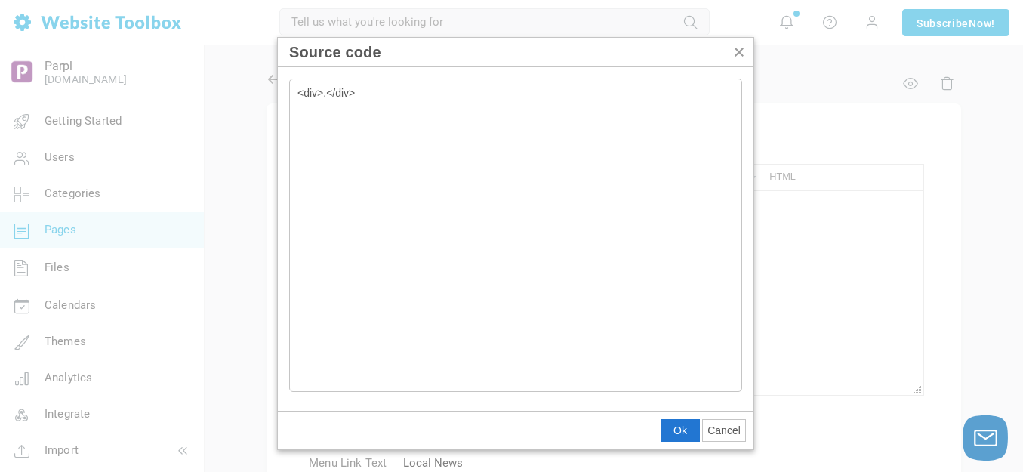
type textarea "<div>.</div><iframe width="850" height="1600" src="https://rss.app/embed/v1/lis…"
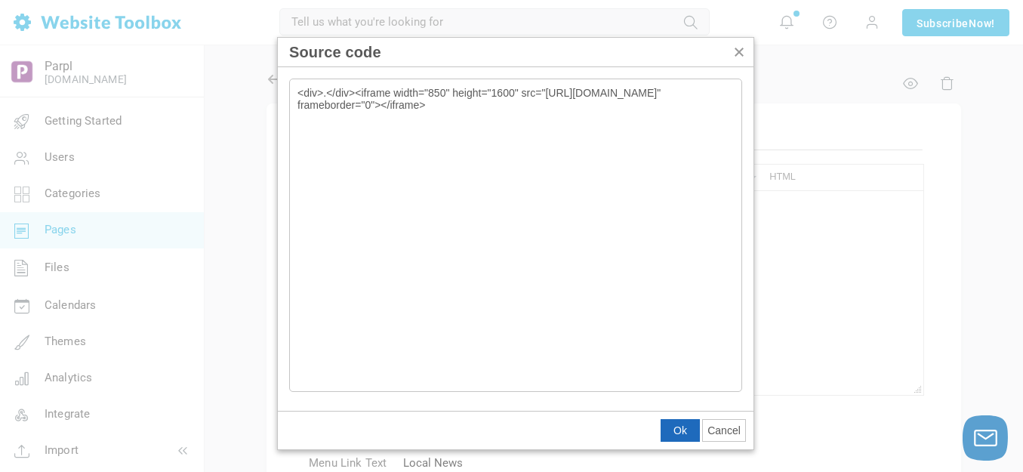
click at [681, 427] on span "Ok" at bounding box center [681, 430] width 14 height 12
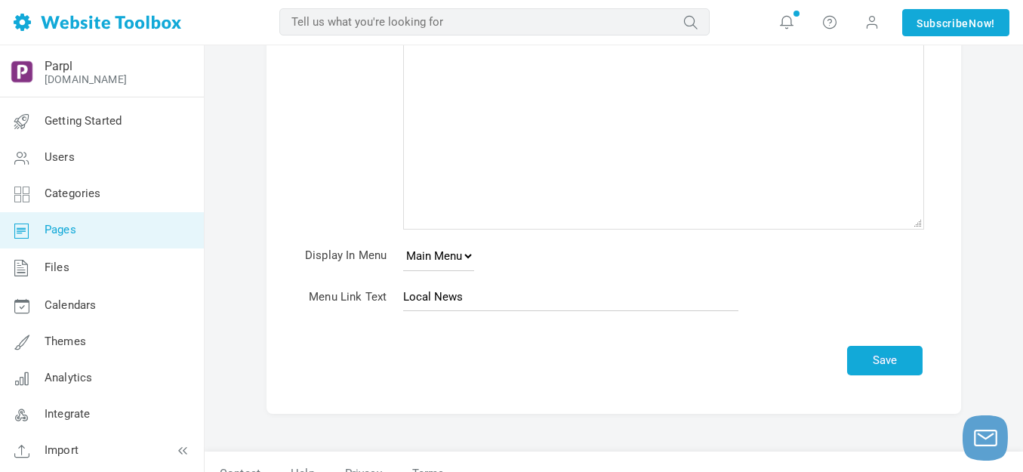
scroll to position [325, 0]
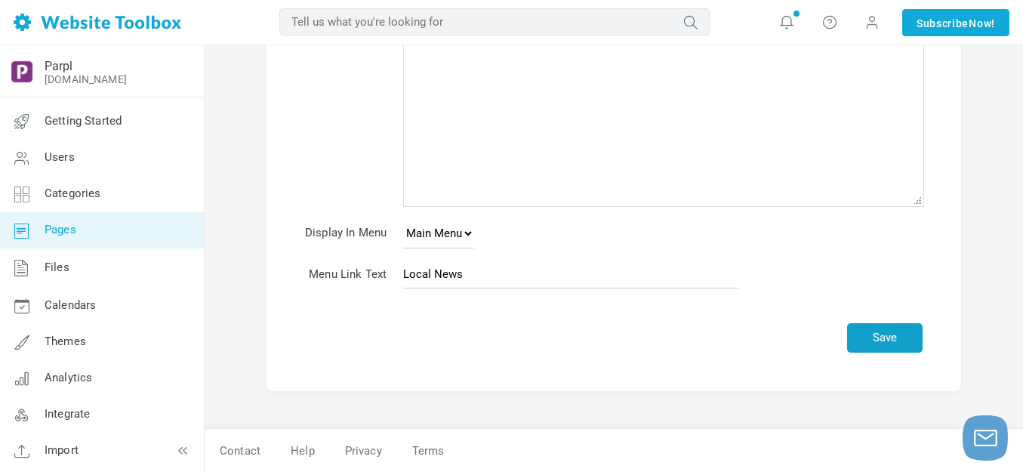
click at [889, 335] on button "Save" at bounding box center [885, 337] width 76 height 29
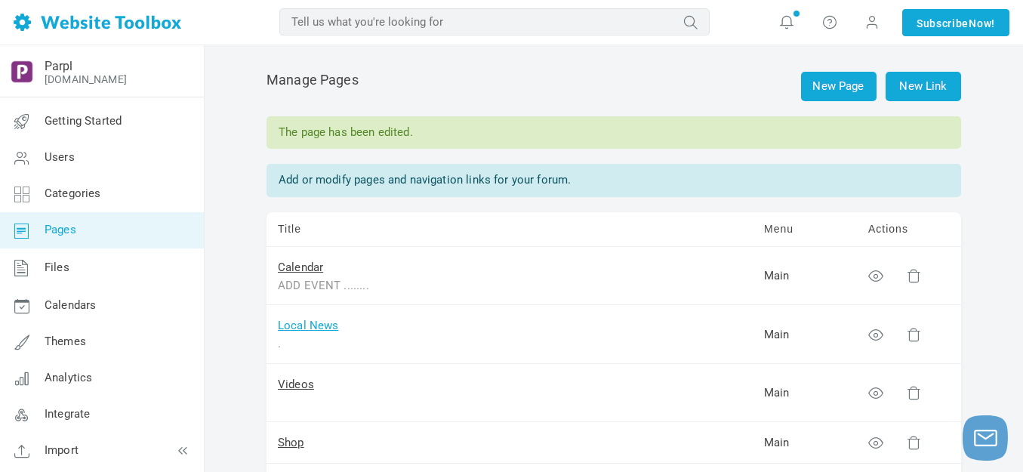
click at [310, 326] on link "Local News" at bounding box center [308, 326] width 61 height 14
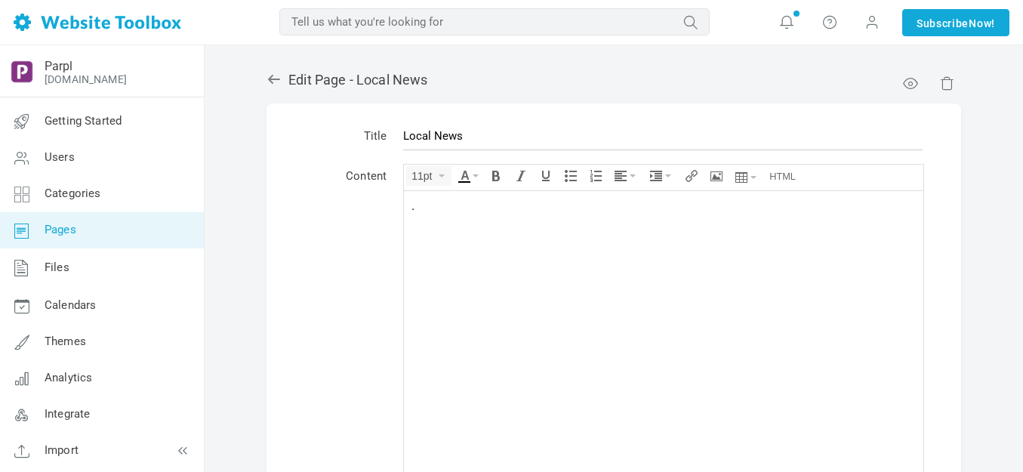
click at [525, 204] on div "." at bounding box center [664, 205] width 505 height 15
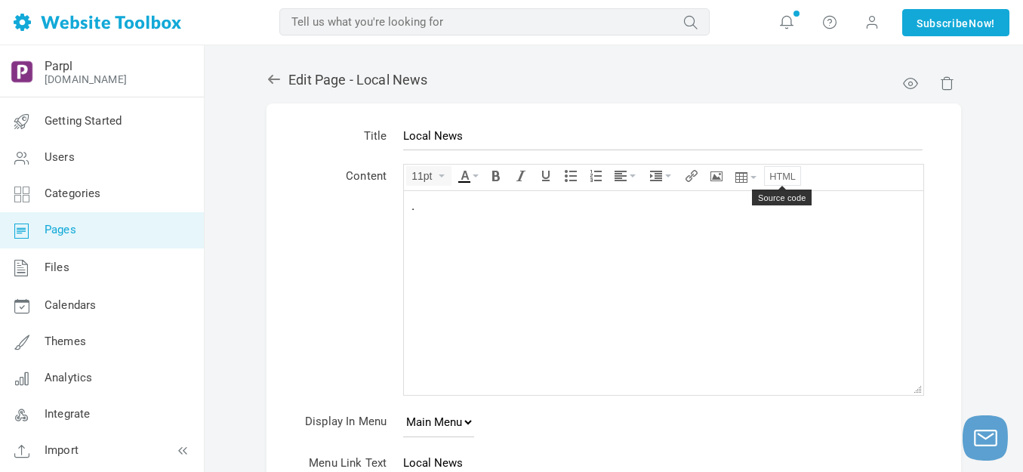
click at [779, 176] on icon "Source code" at bounding box center [783, 176] width 26 height 12
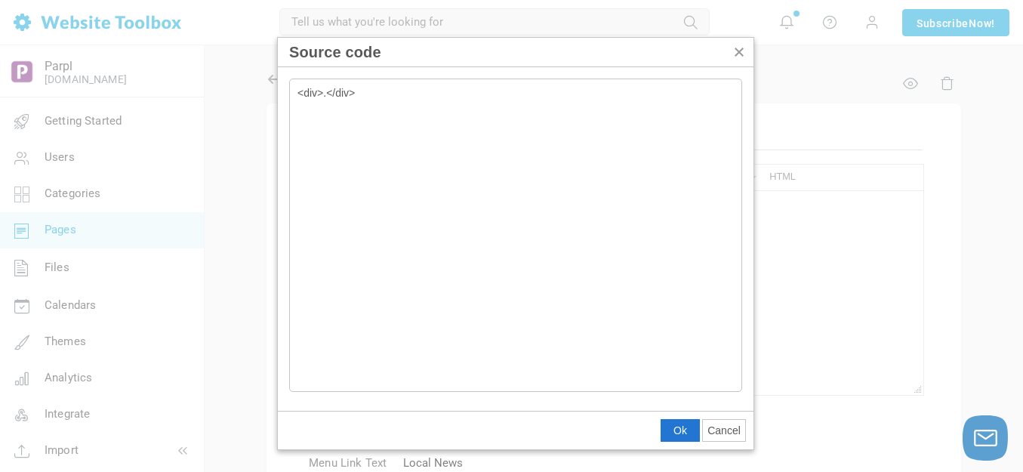
type textarea "<div>.</div><div style="position: relative; width: 100%; padding-top: 177.78%; …"
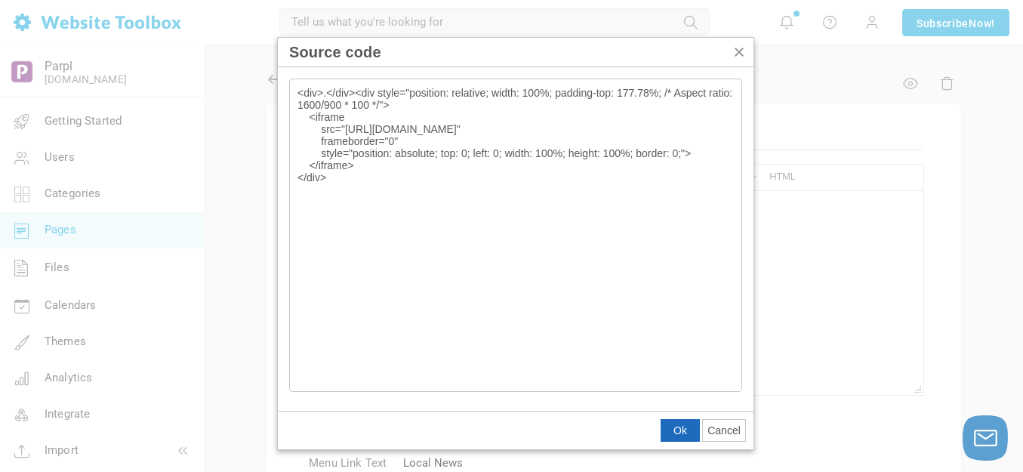
click at [677, 434] on span "Ok" at bounding box center [681, 430] width 14 height 12
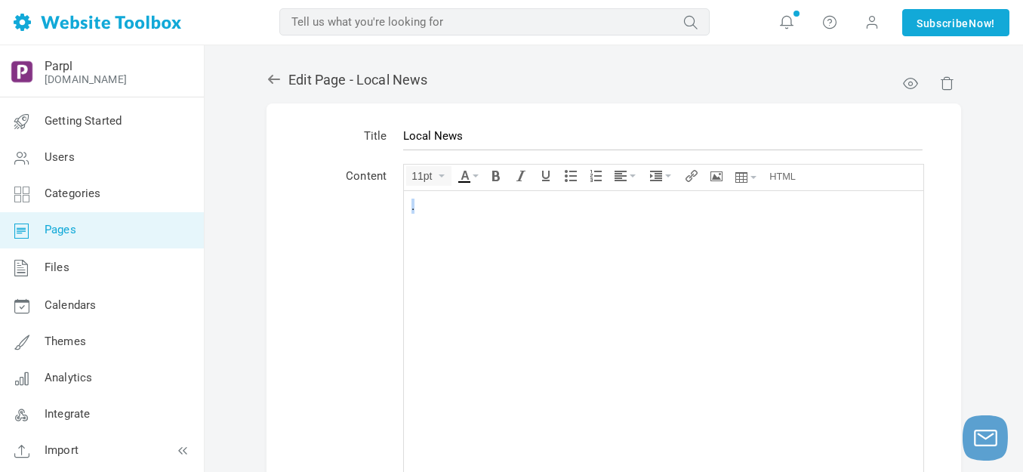
click at [415, 205] on div "." at bounding box center [664, 205] width 505 height 15
click at [476, 172] on button "Text color" at bounding box center [468, 174] width 27 height 14
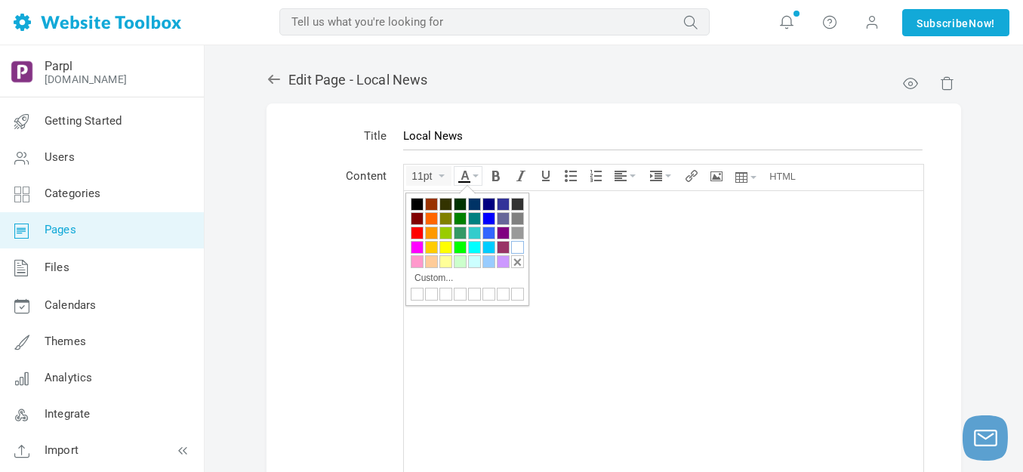
click at [516, 246] on div at bounding box center [517, 247] width 13 height 13
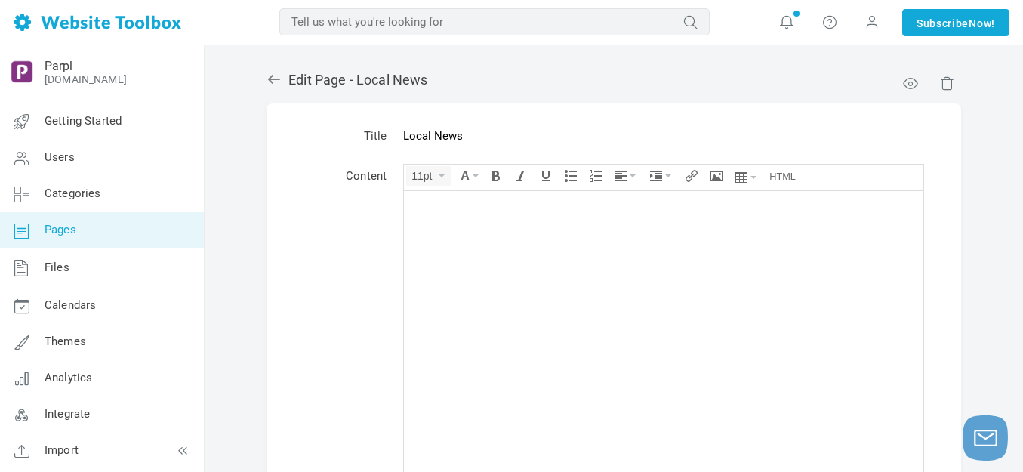
click at [370, 281] on td "Content" at bounding box center [346, 349] width 98 height 381
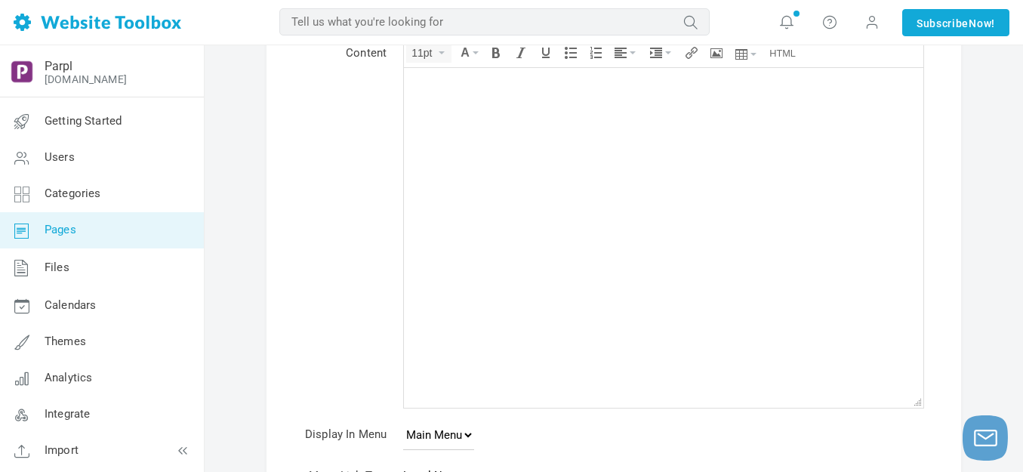
scroll to position [325, 0]
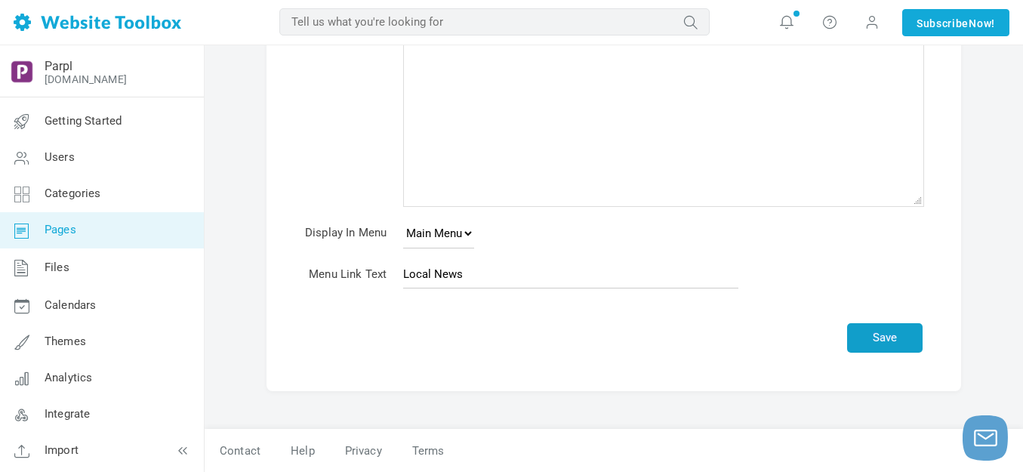
click at [885, 337] on button "Save" at bounding box center [885, 337] width 76 height 29
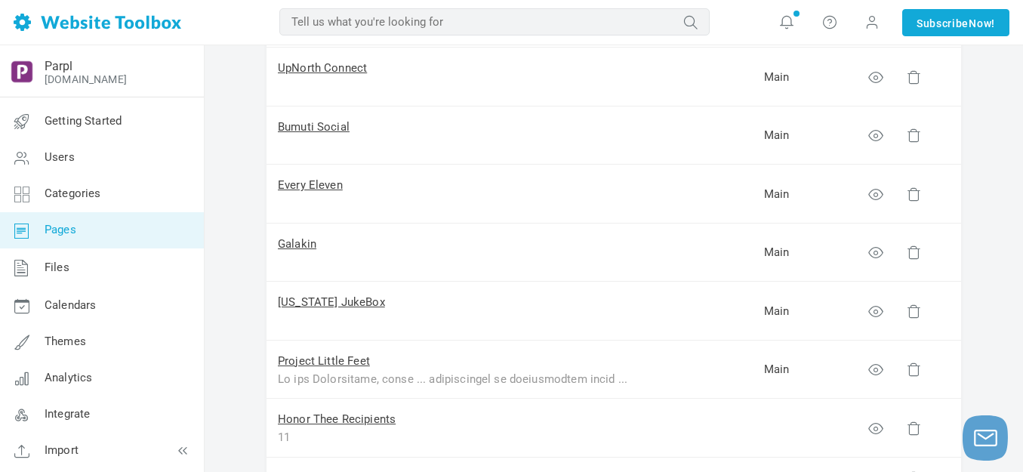
scroll to position [453, 0]
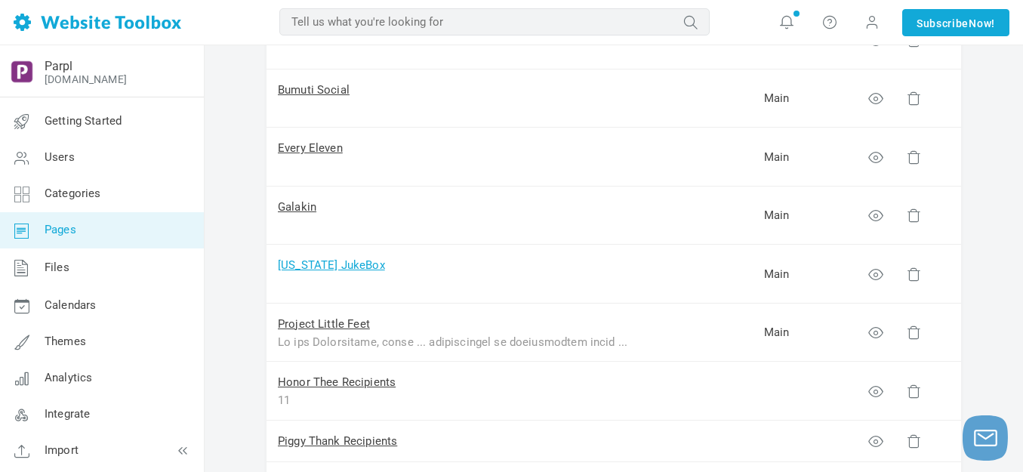
click at [344, 267] on link "[US_STATE] JukeBox" at bounding box center [331, 265] width 107 height 14
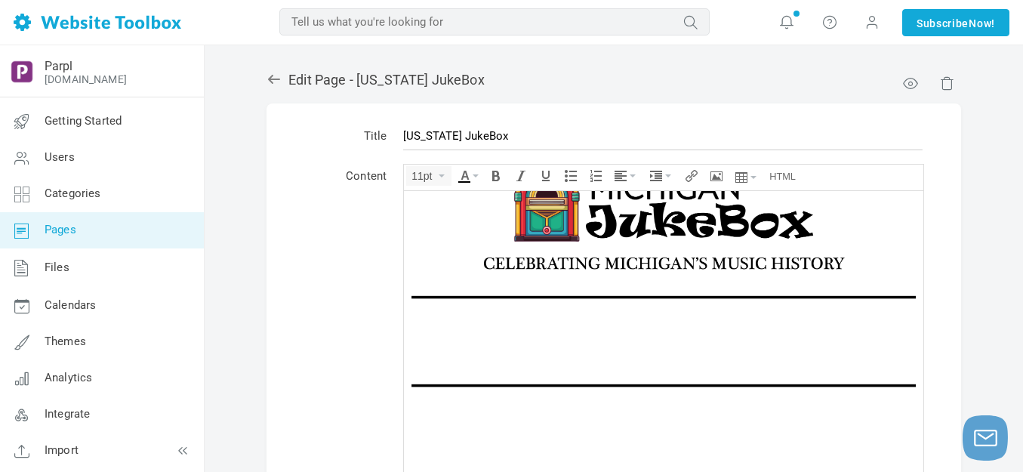
scroll to position [227, 0]
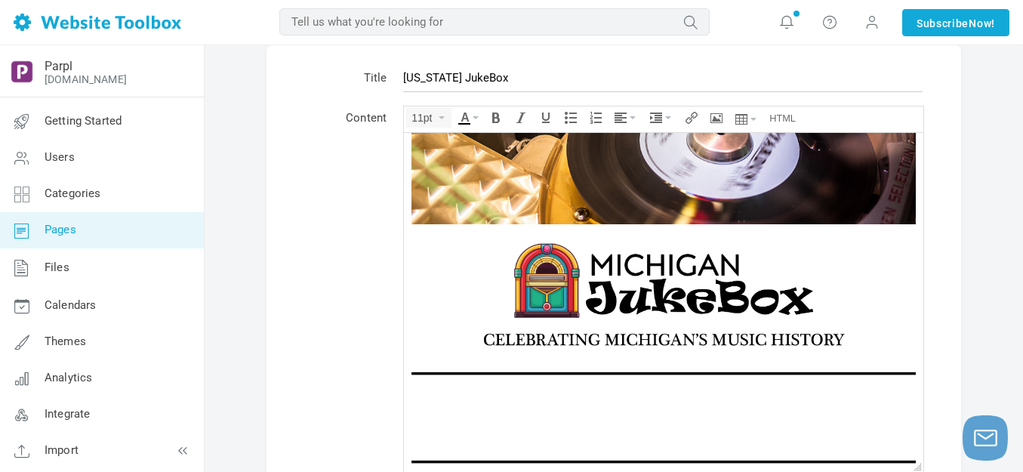
scroll to position [100, 0]
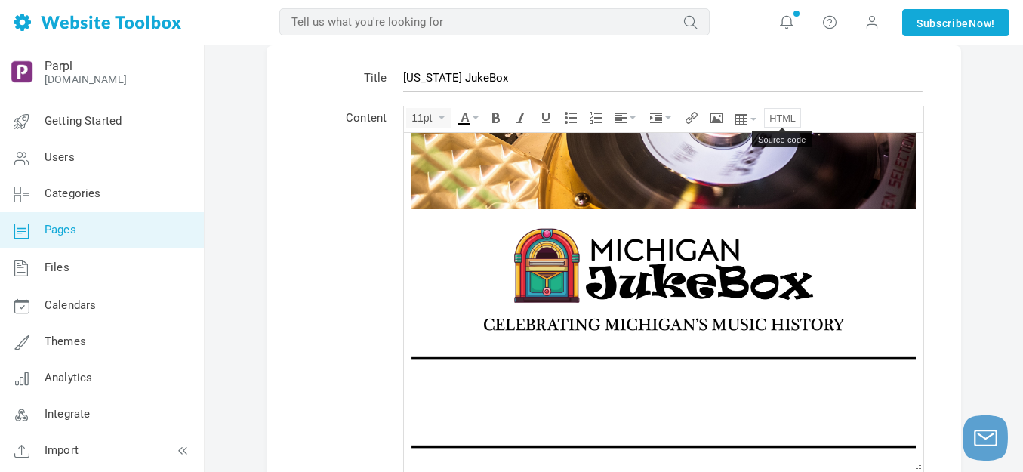
click at [785, 116] on icon "Source code" at bounding box center [783, 118] width 26 height 12
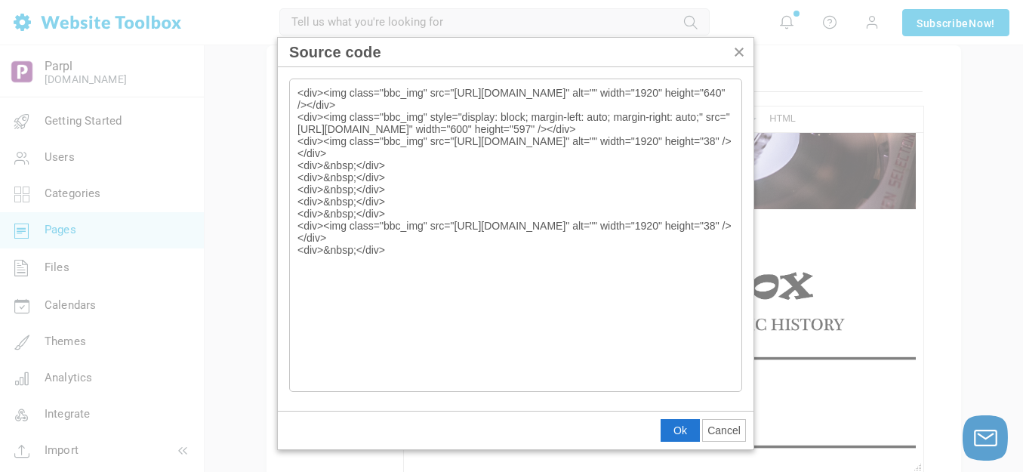
type textarea "<div><img class="bbc_img" src="https://d28lcup14p4e72.cloudfront.net/286758%2F9…"
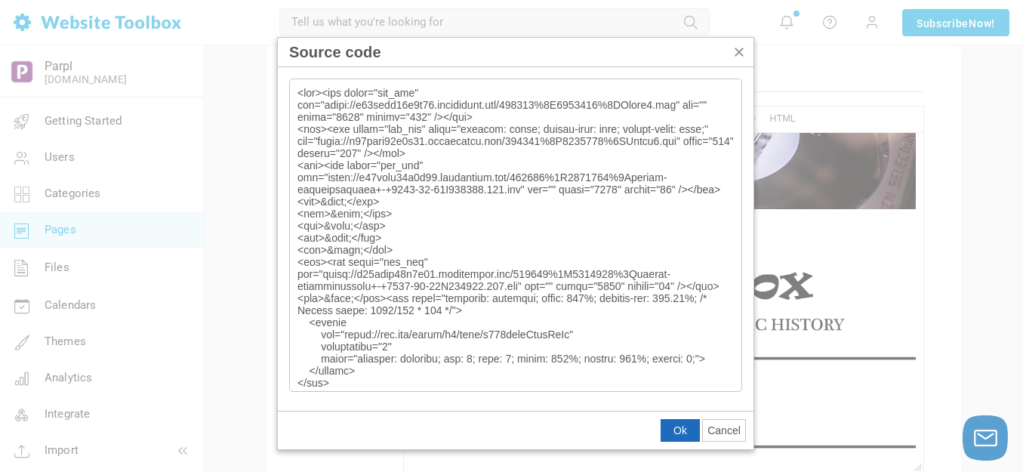
click at [678, 429] on span "Ok" at bounding box center [681, 430] width 14 height 12
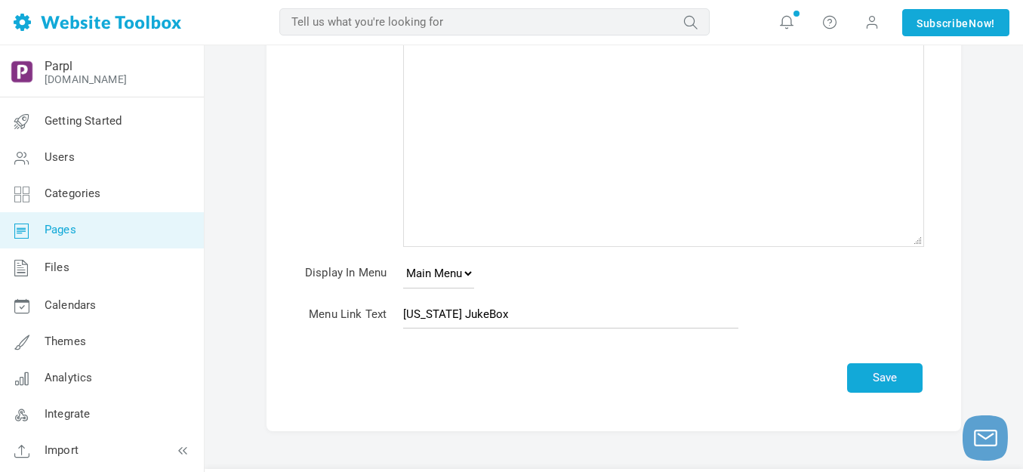
scroll to position [325, 0]
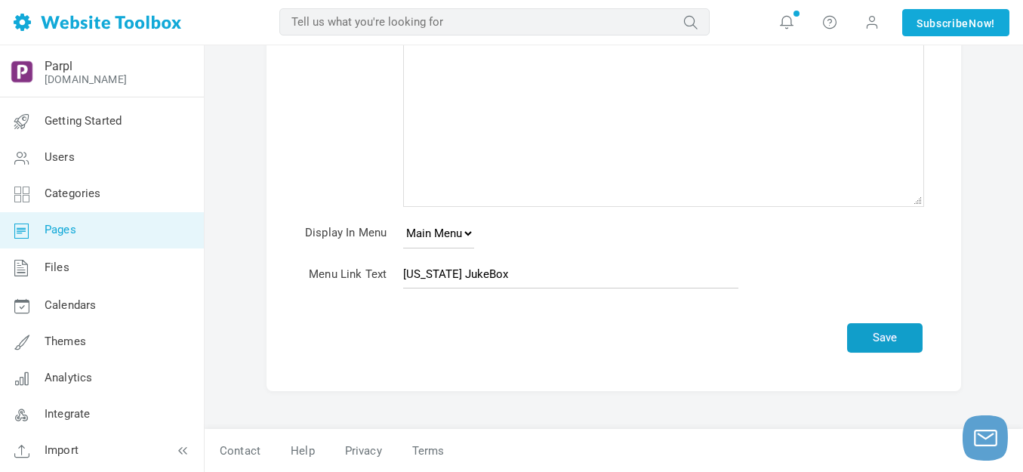
click at [890, 341] on button "Save" at bounding box center [885, 337] width 76 height 29
